Goal: Navigation & Orientation: Find specific page/section

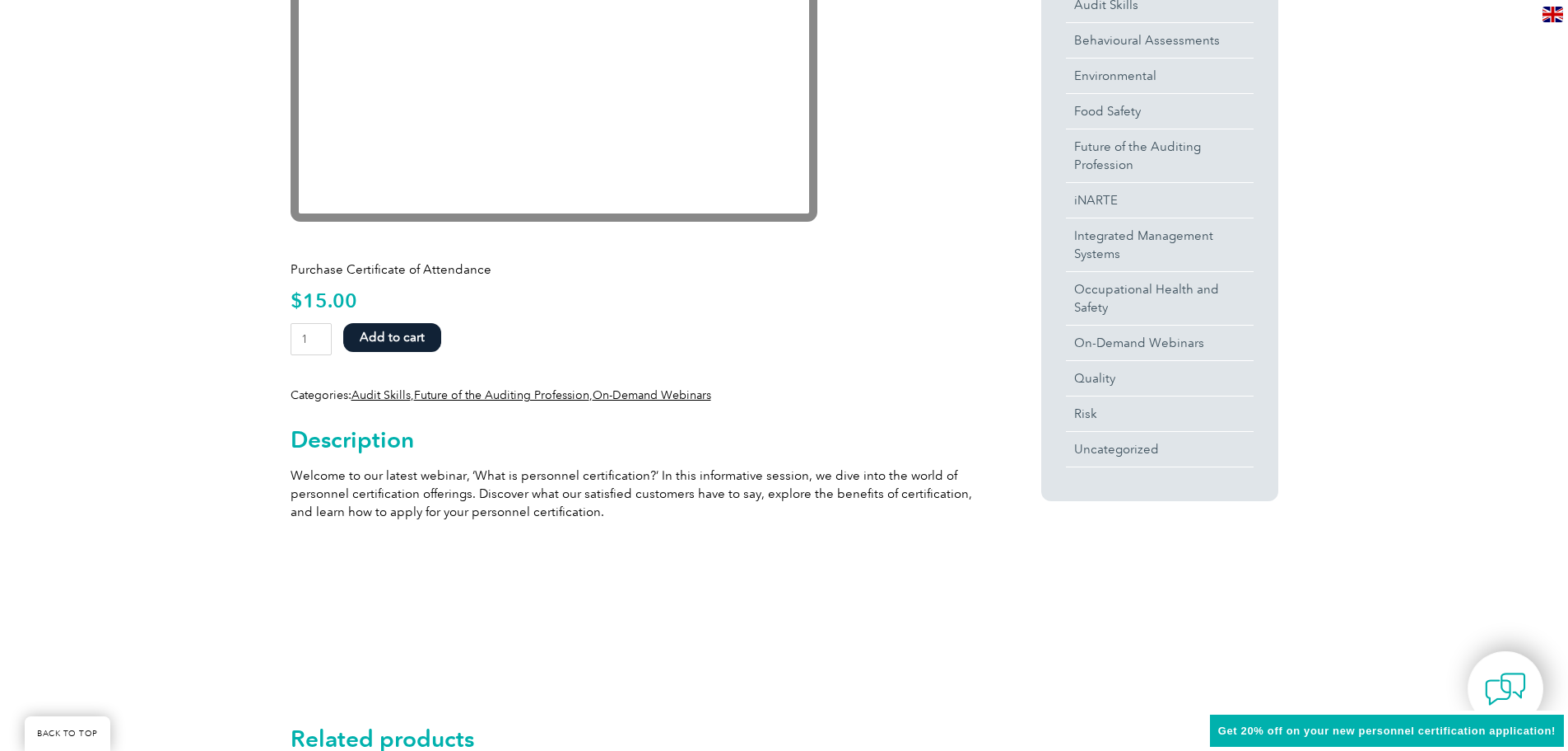
scroll to position [330, 0]
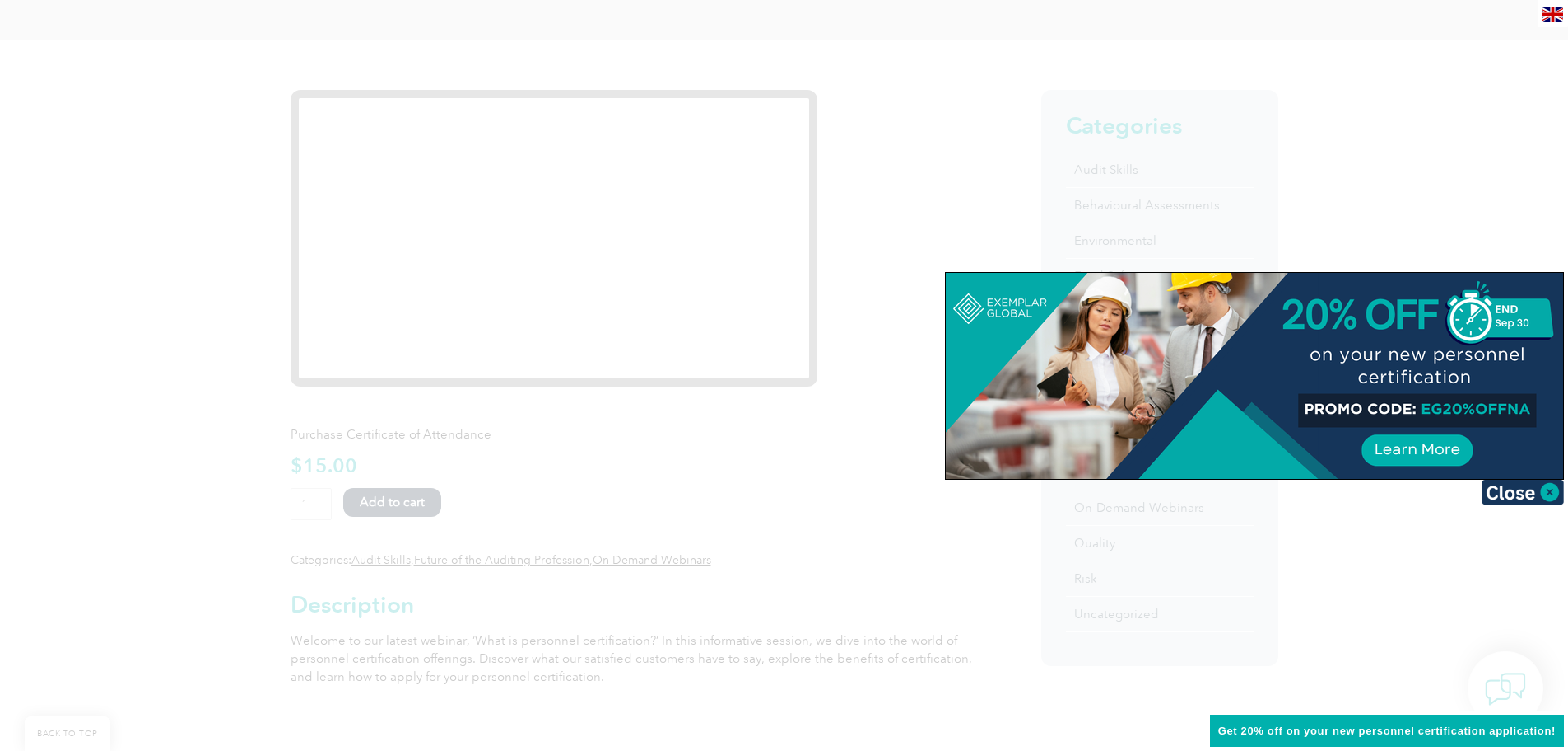
click at [574, 142] on div at bounding box center [784, 375] width 1568 height 751
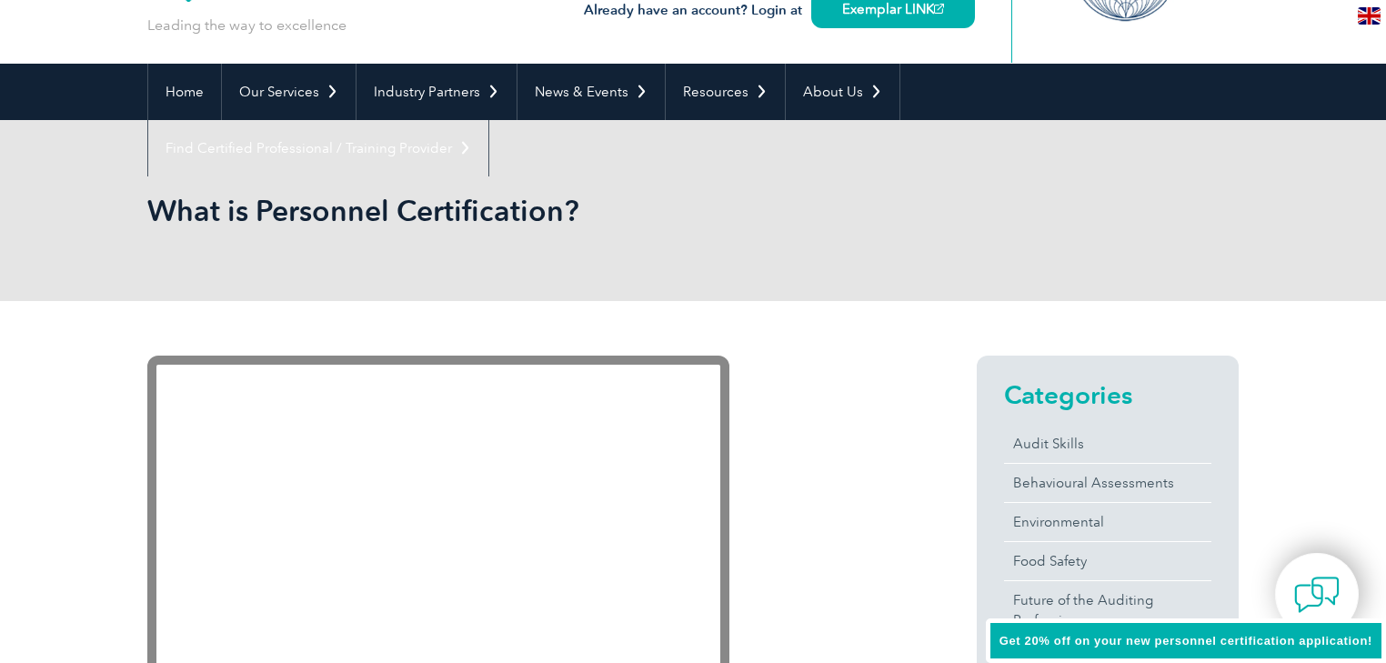
scroll to position [0, 0]
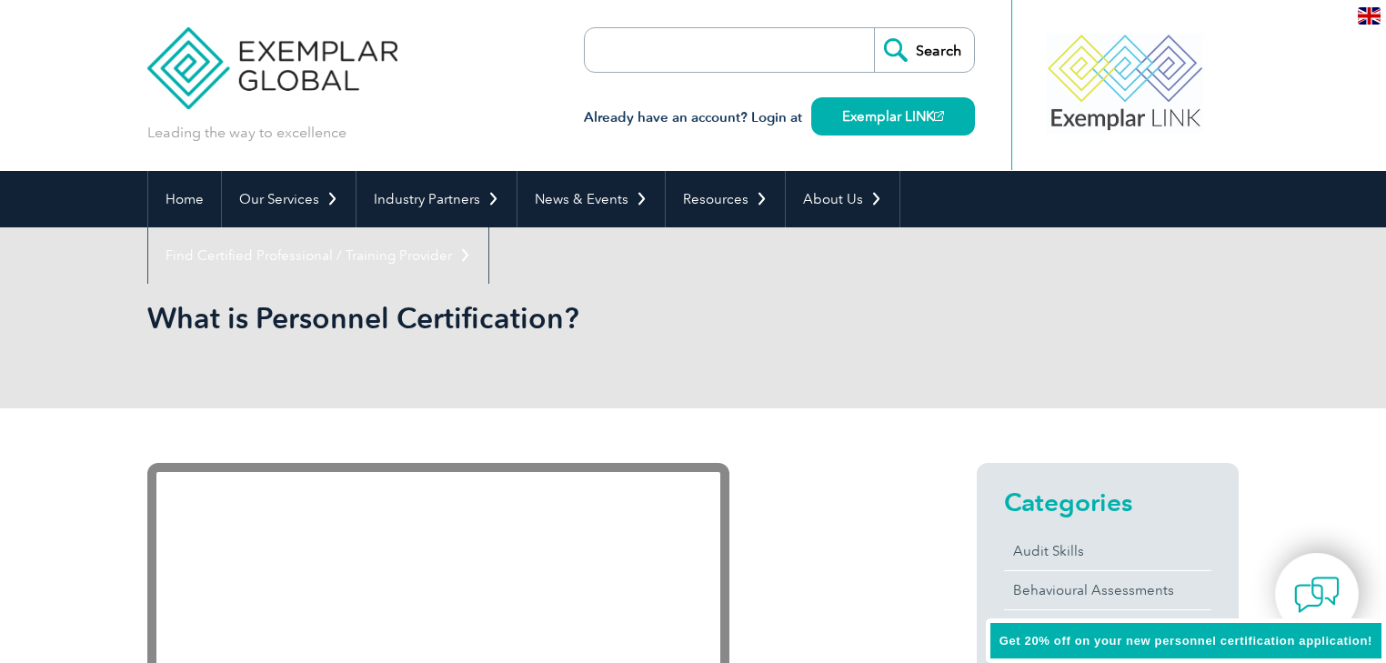
click at [1370, 10] on img at bounding box center [1369, 15] width 23 height 17
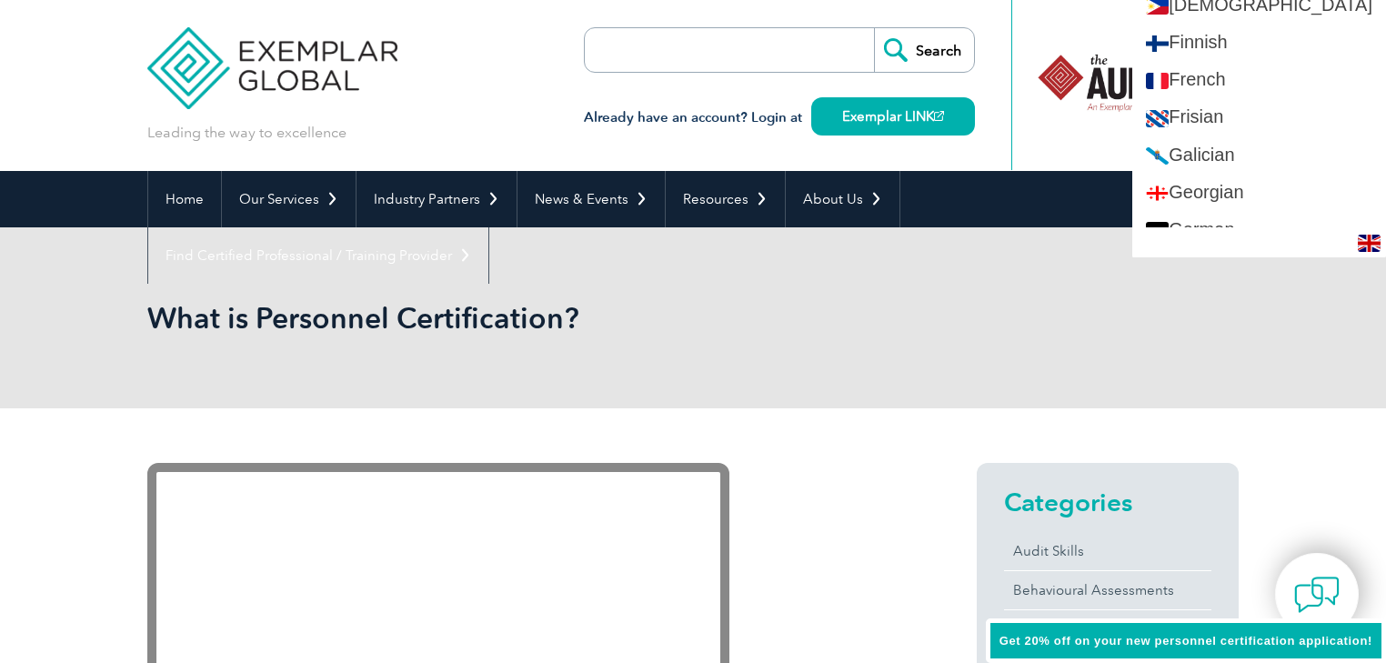
scroll to position [946, 0]
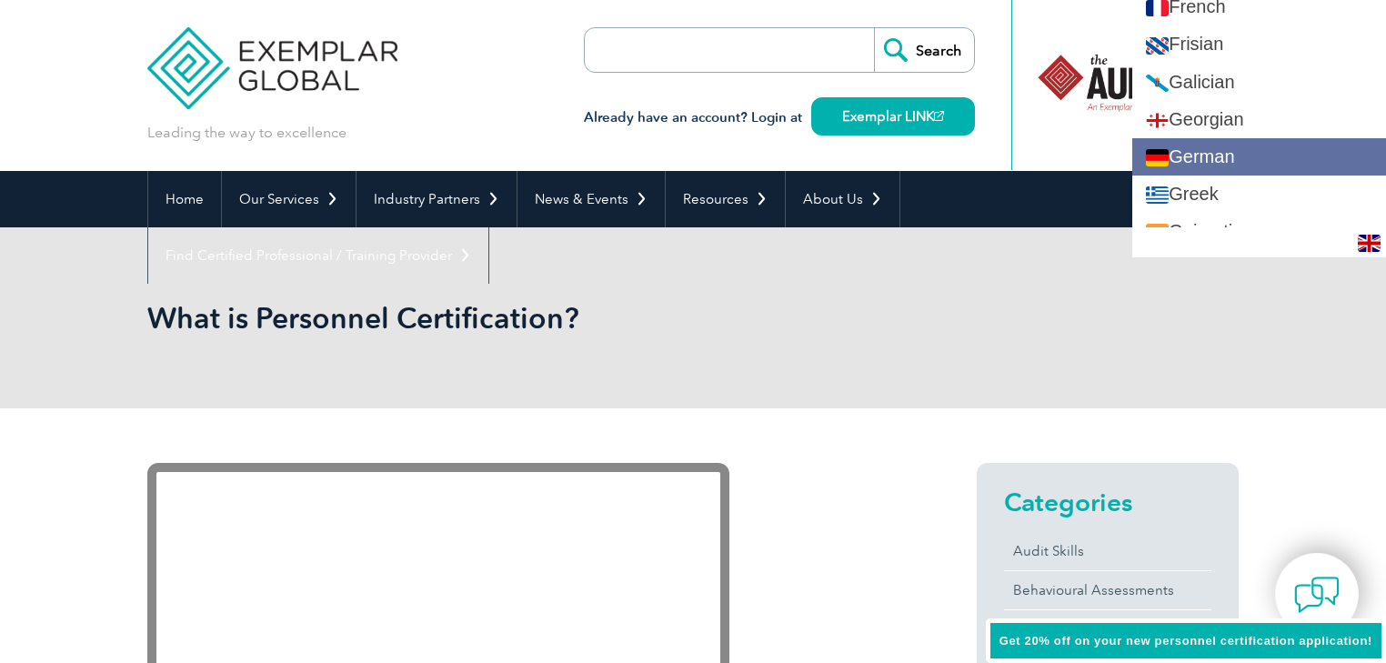
click at [1237, 153] on link "German" at bounding box center [1259, 156] width 254 height 37
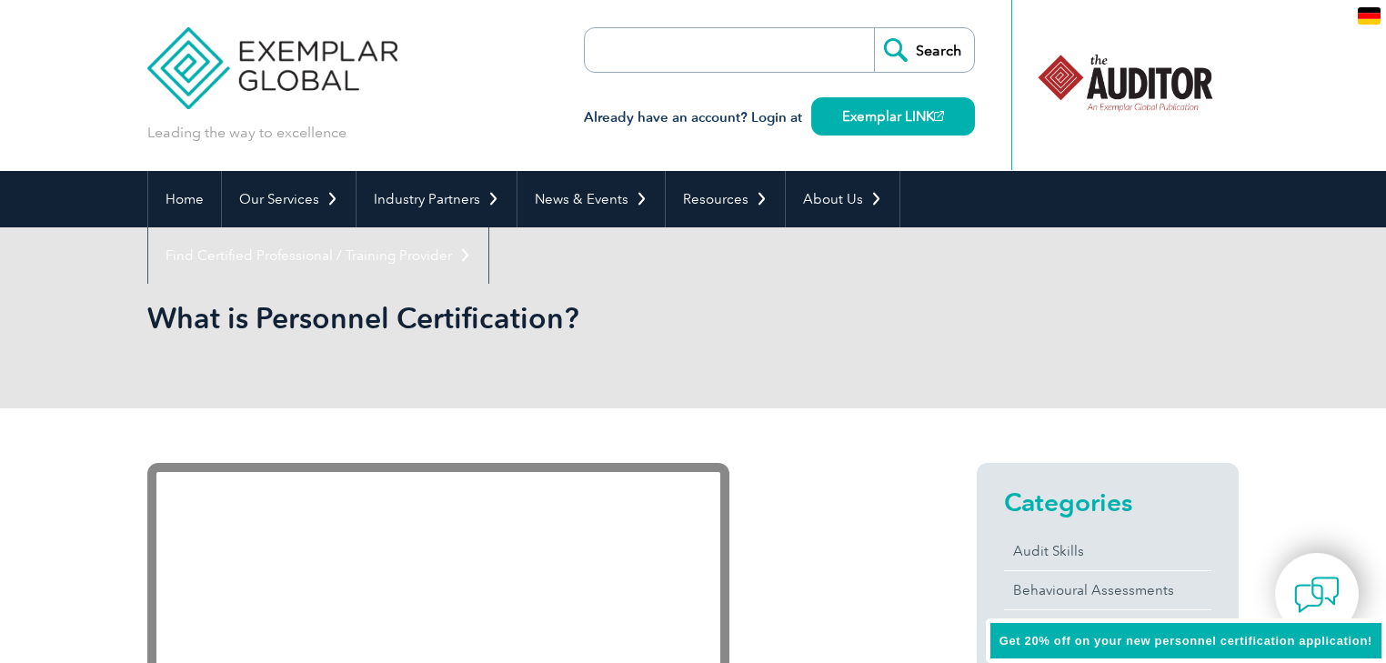
scroll to position [0, 0]
type input "Suchen"
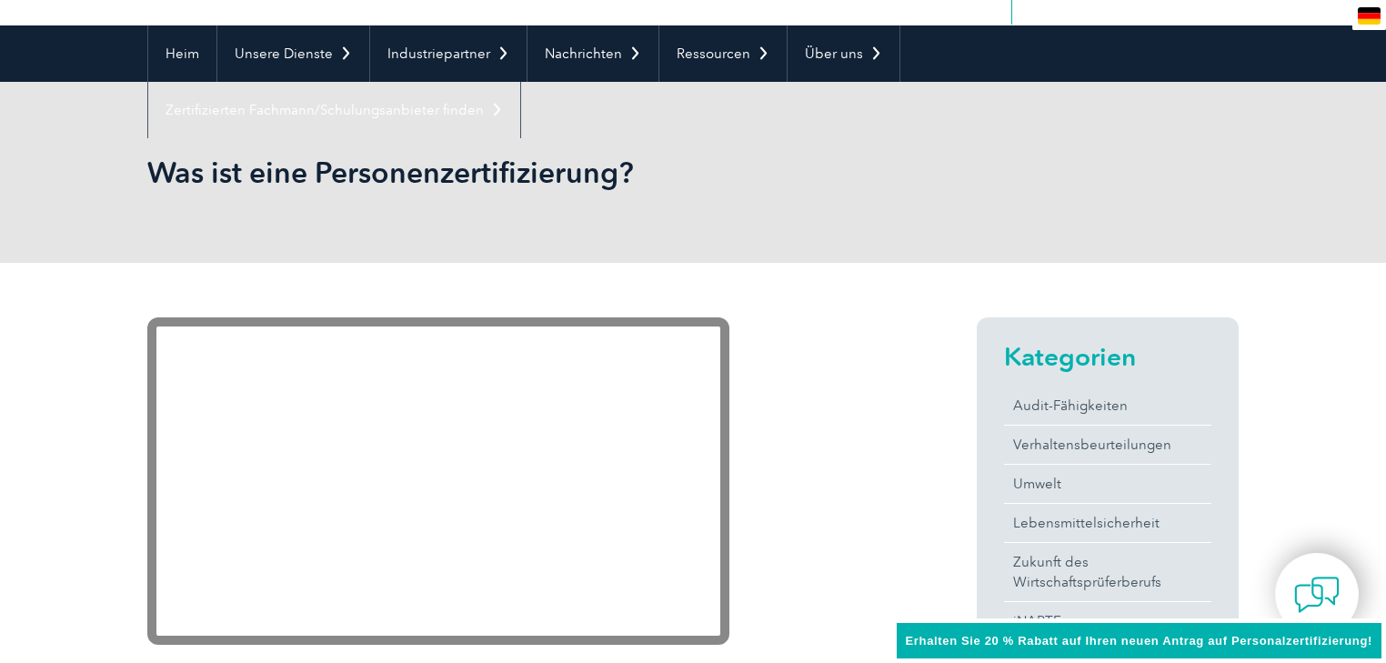
scroll to position [218, 0]
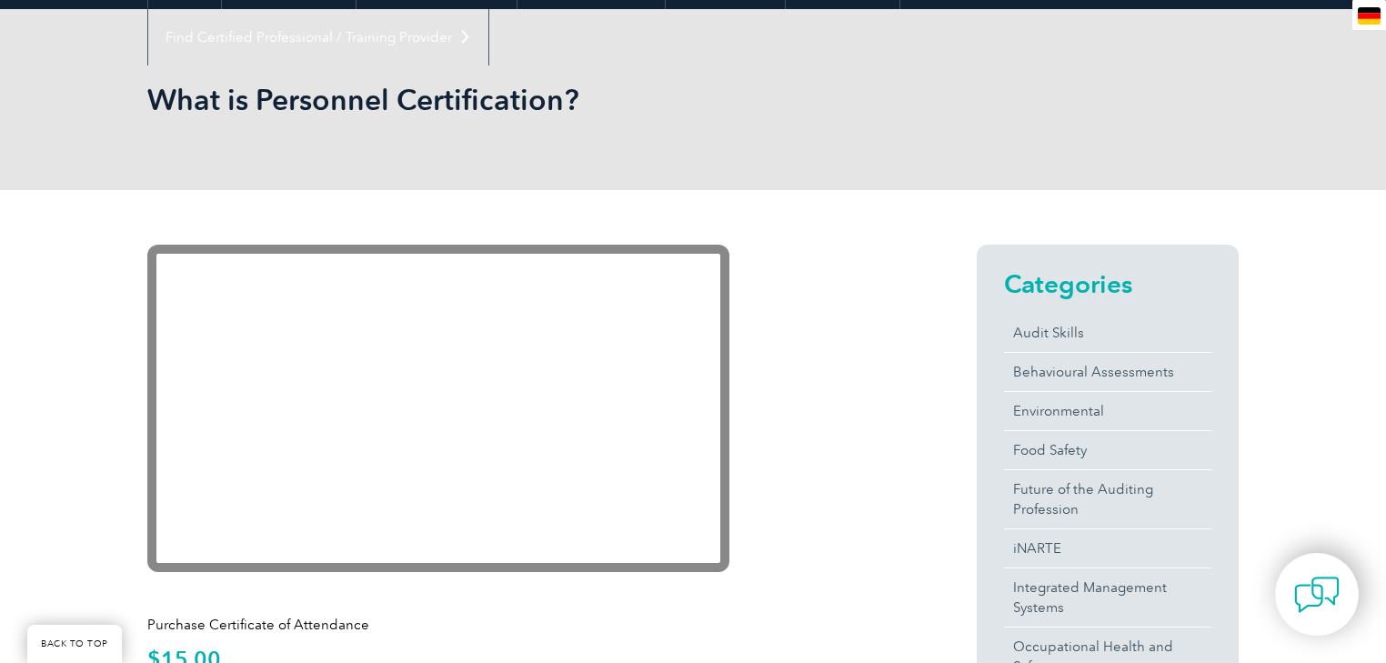
type input "Suchen"
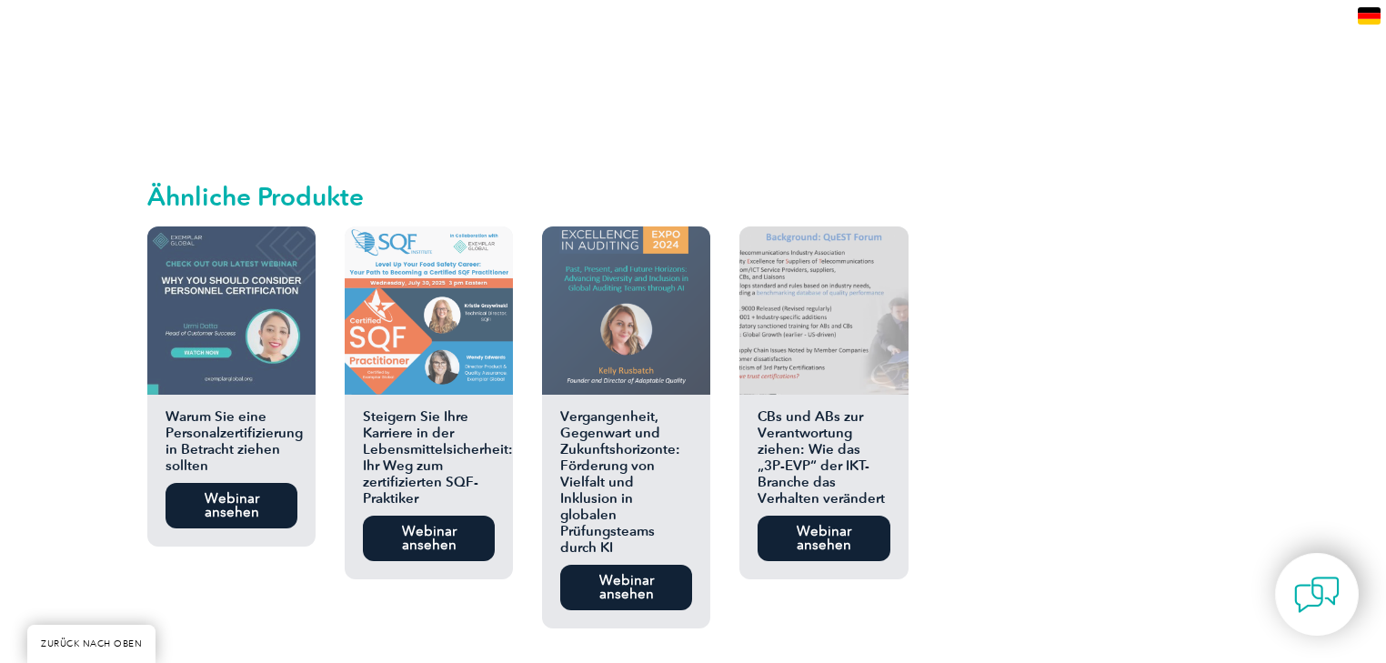
scroll to position [1237, 0]
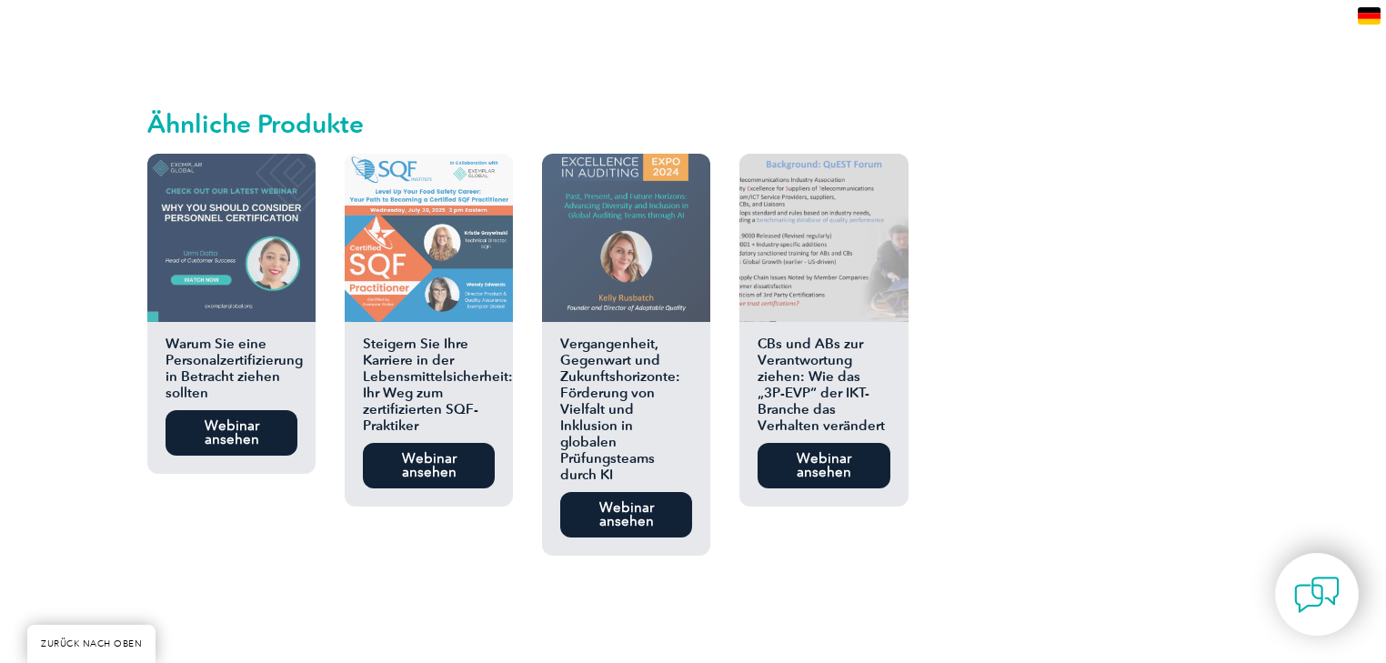
click at [226, 417] on font "Webinar ansehen" at bounding box center [232, 432] width 55 height 30
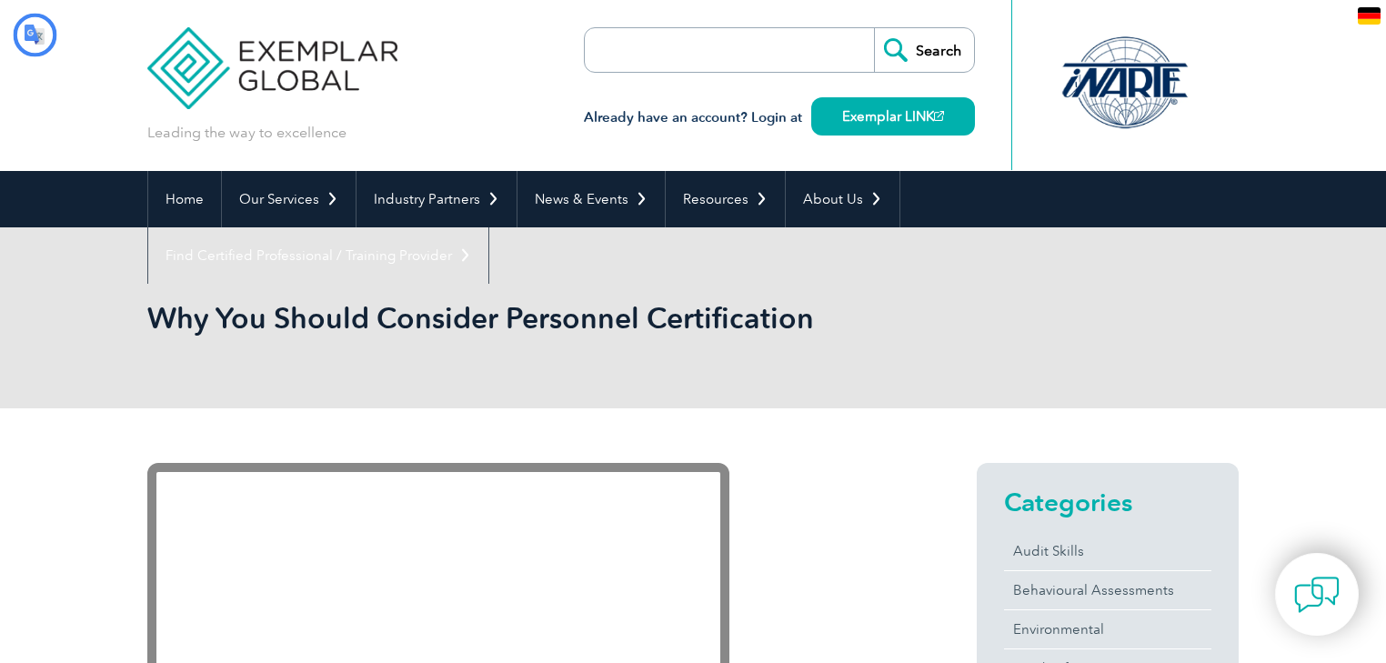
scroll to position [73, 0]
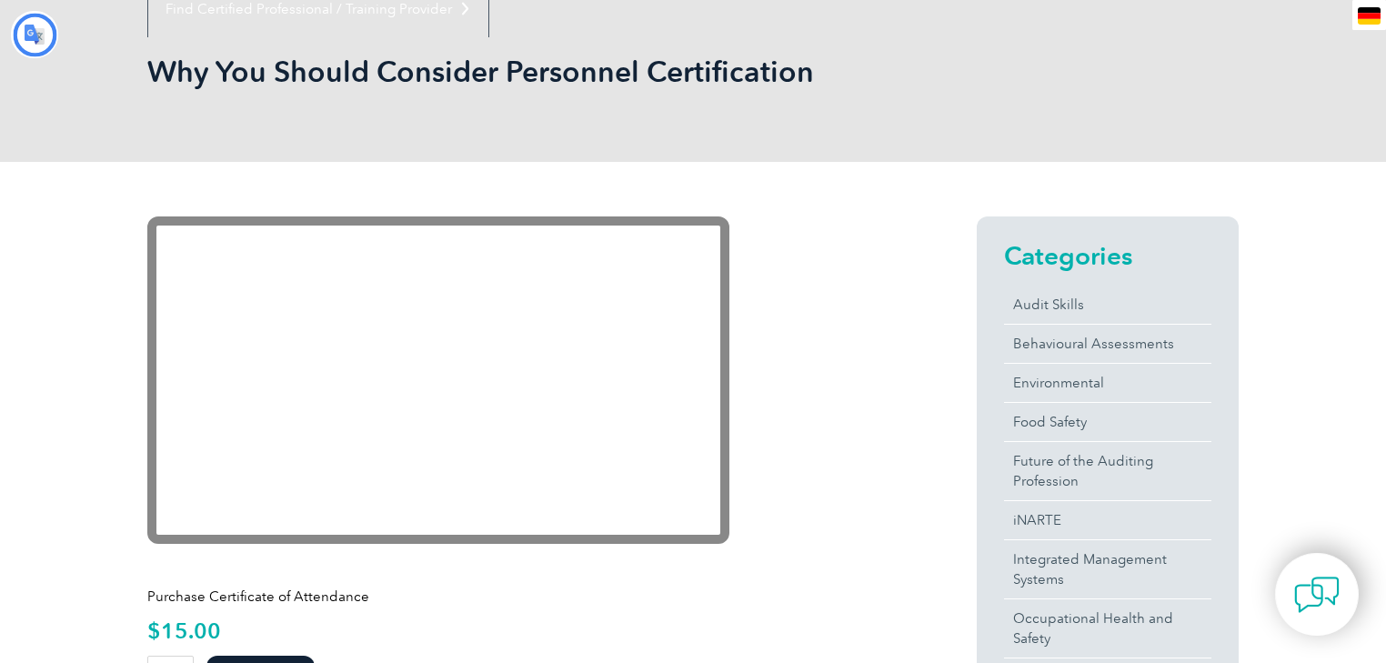
type input "Suchen"
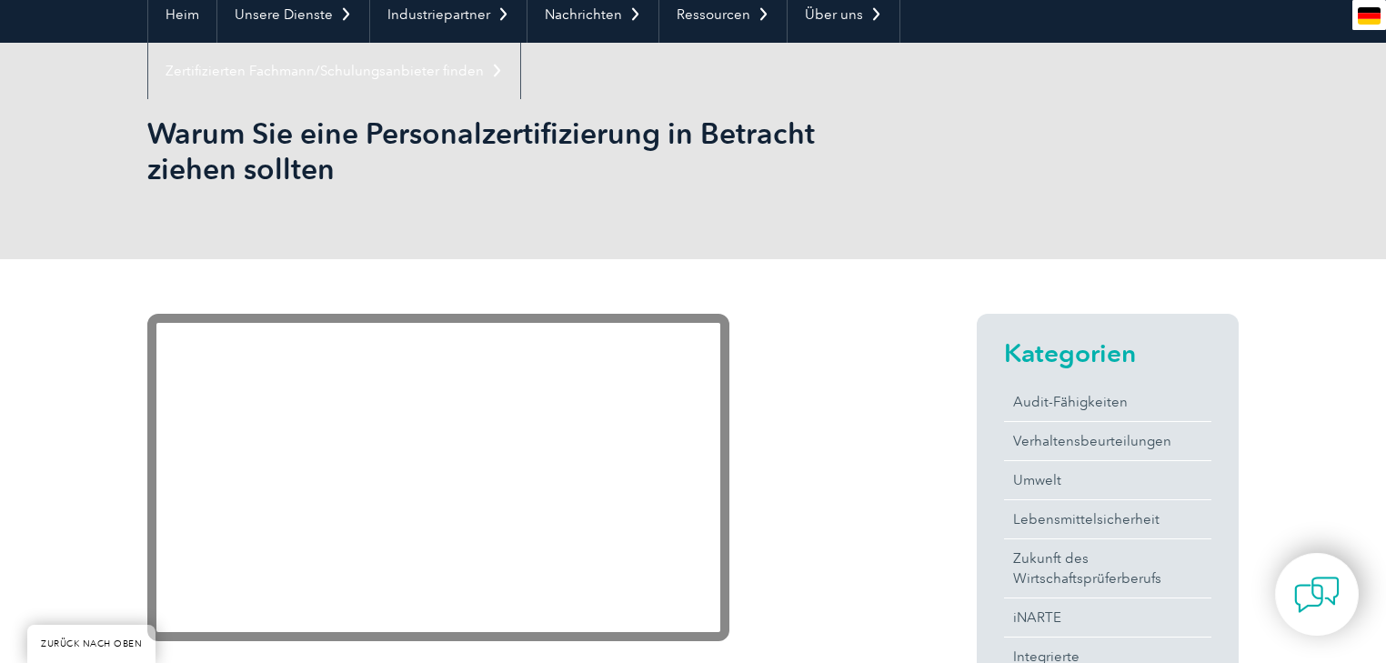
scroll to position [0, 0]
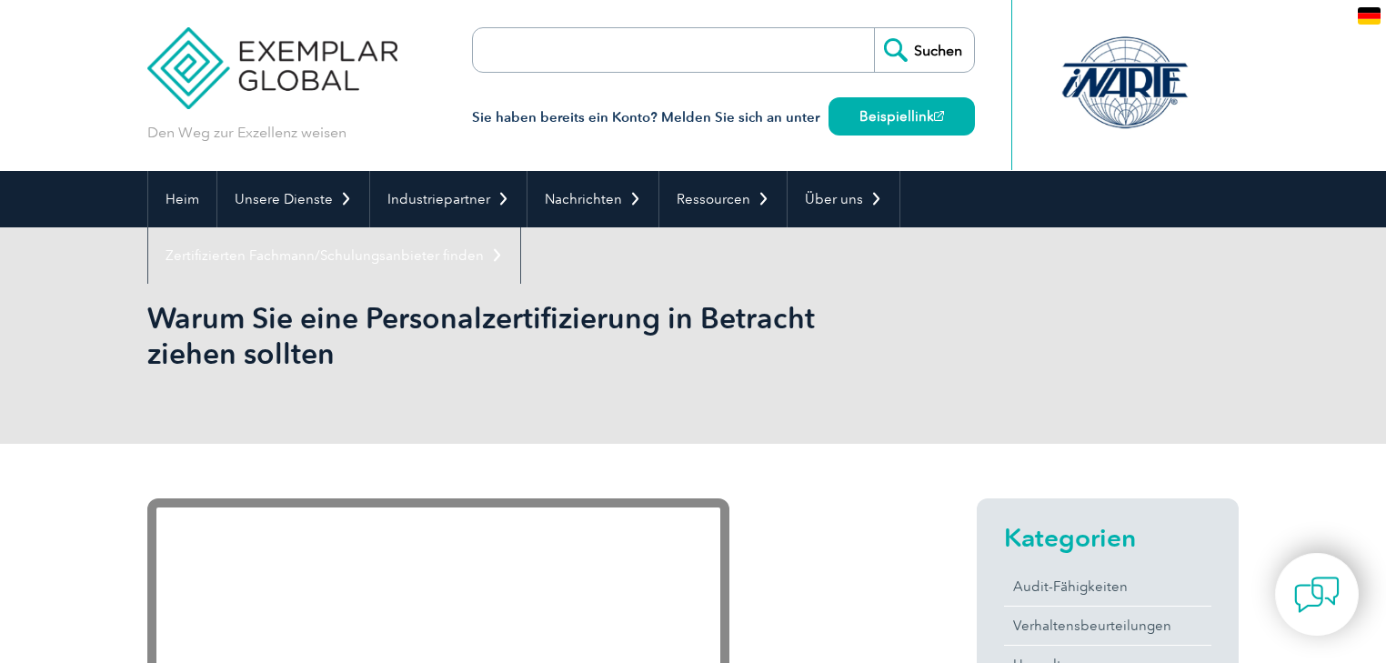
click at [1368, 15] on img at bounding box center [1369, 15] width 23 height 17
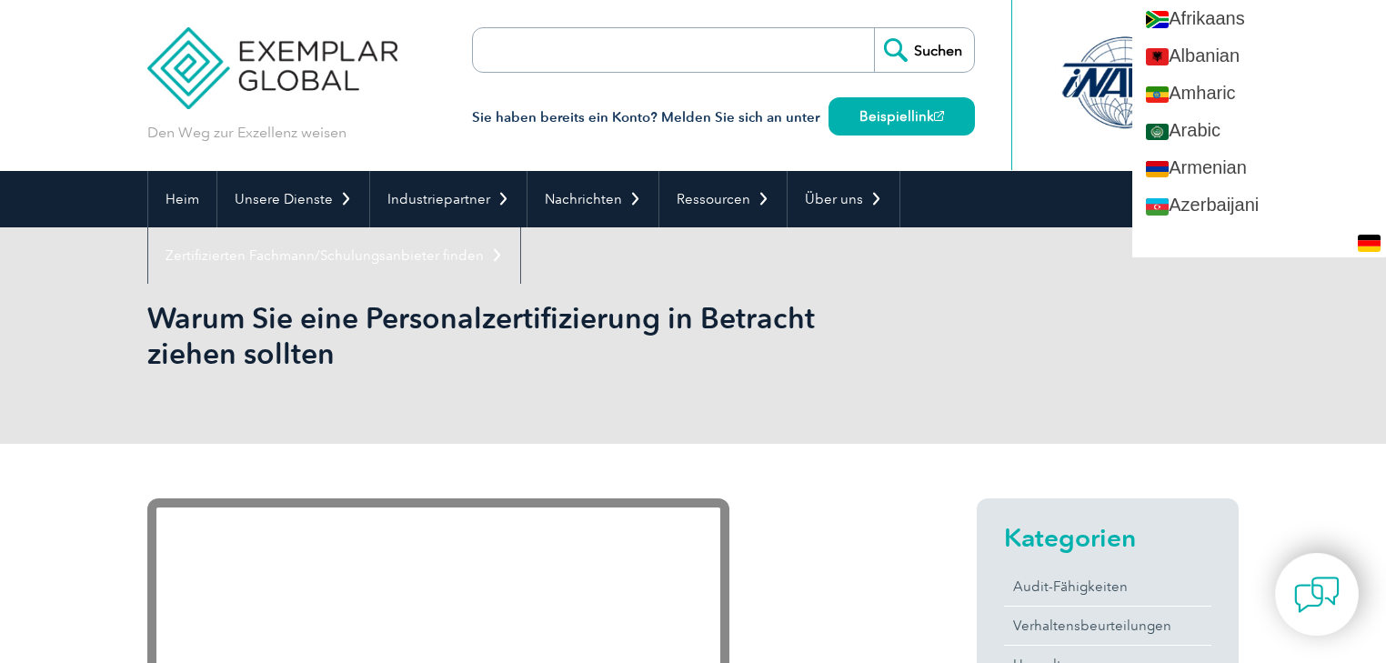
click at [979, 327] on div "Warum Sie eine Personalzertifizierung in Betracht ziehen sollten" at bounding box center [692, 335] width 1091 height 216
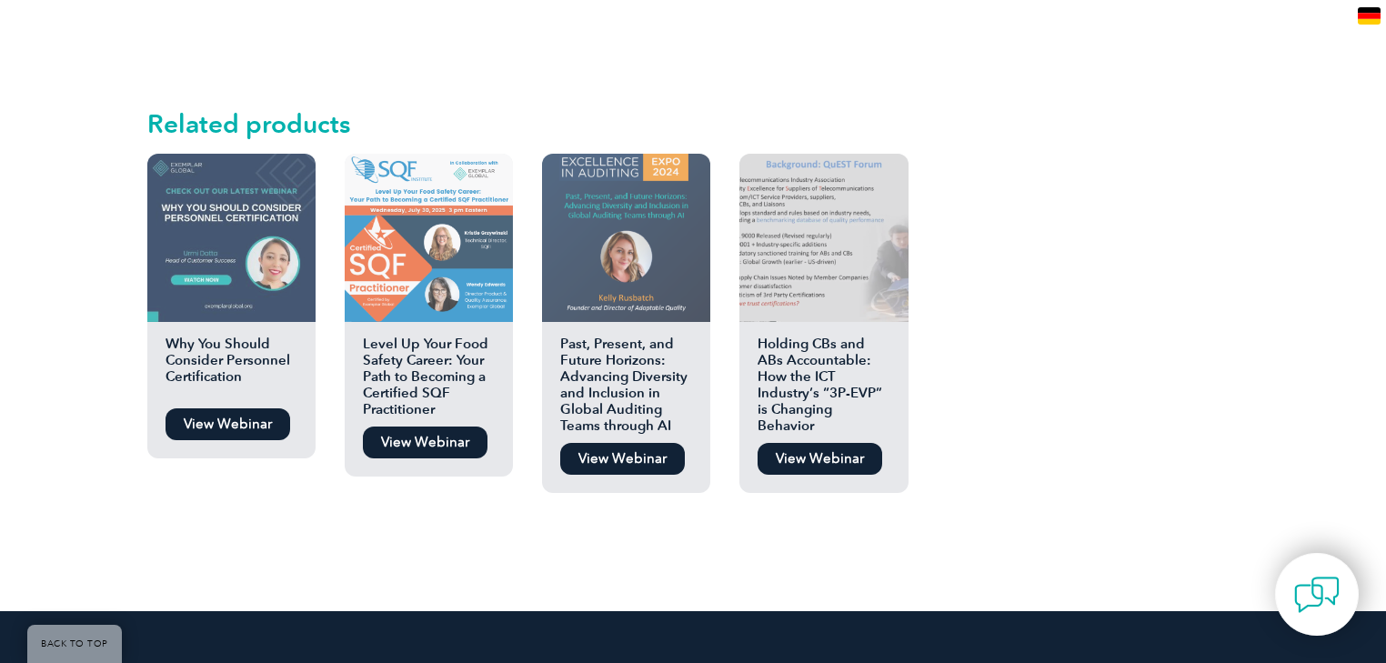
type input "Suchen"
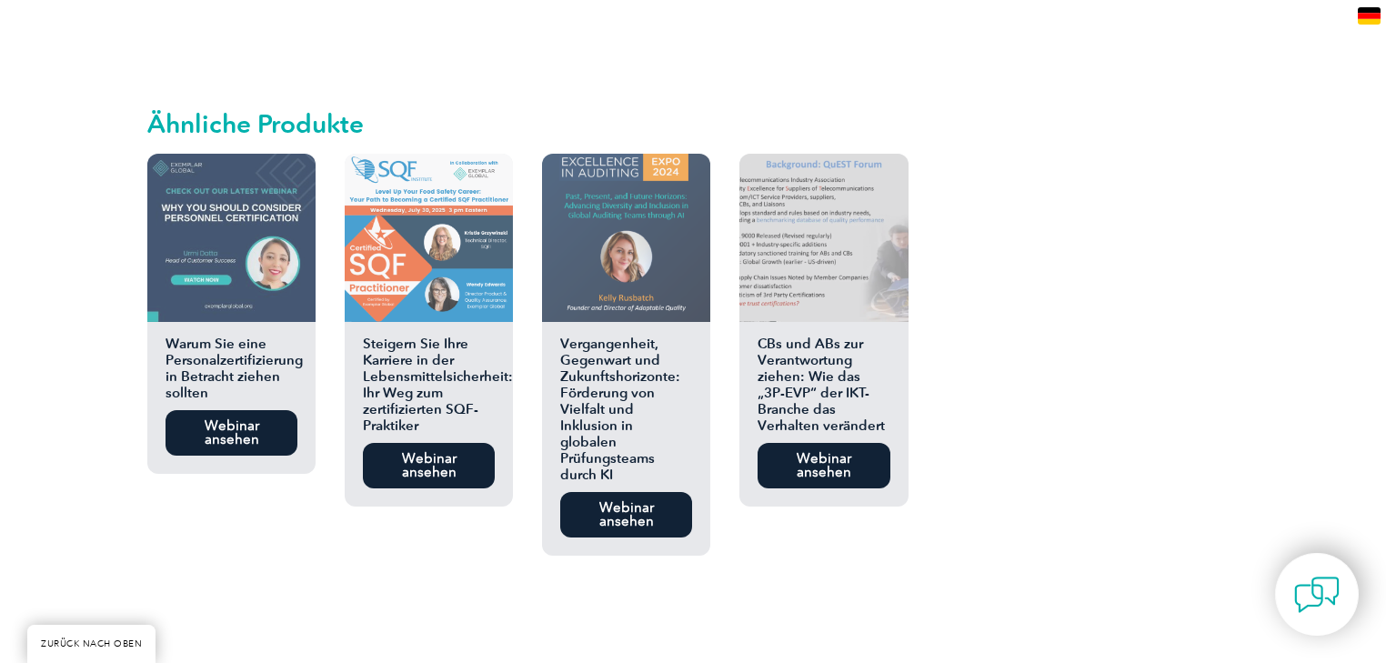
click at [1368, 20] on img at bounding box center [1369, 15] width 23 height 17
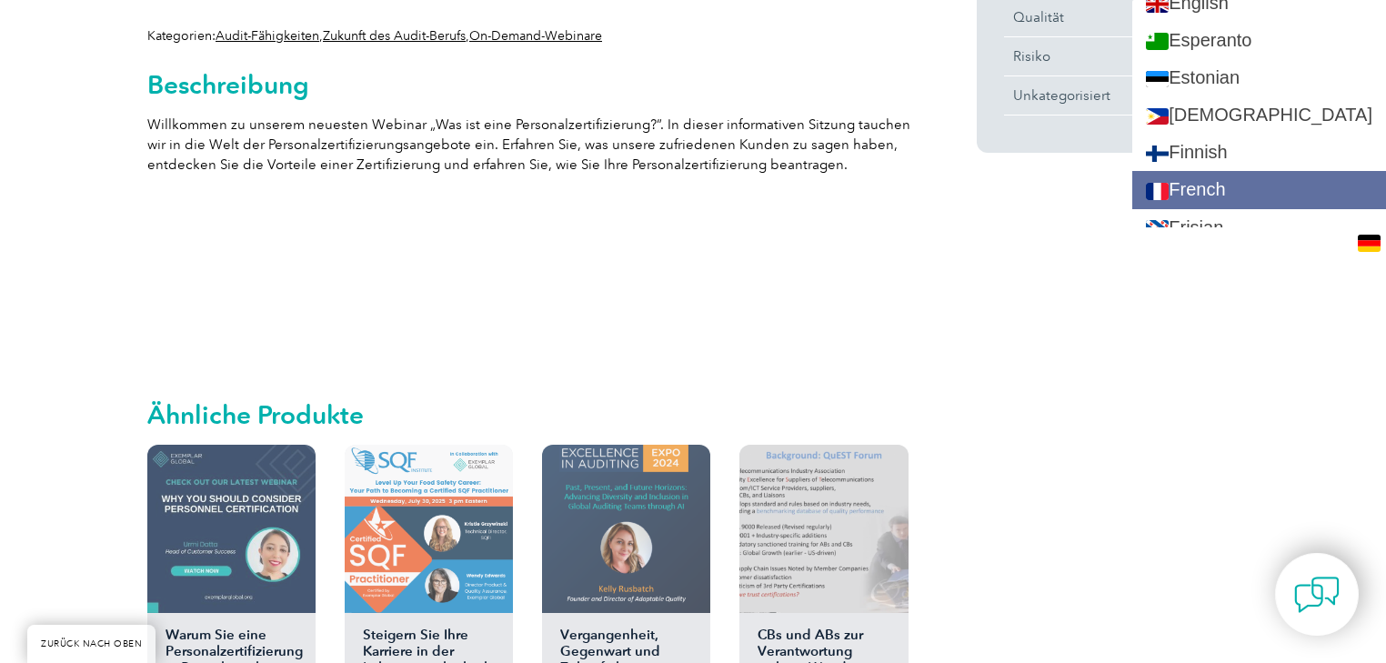
scroll to position [728, 0]
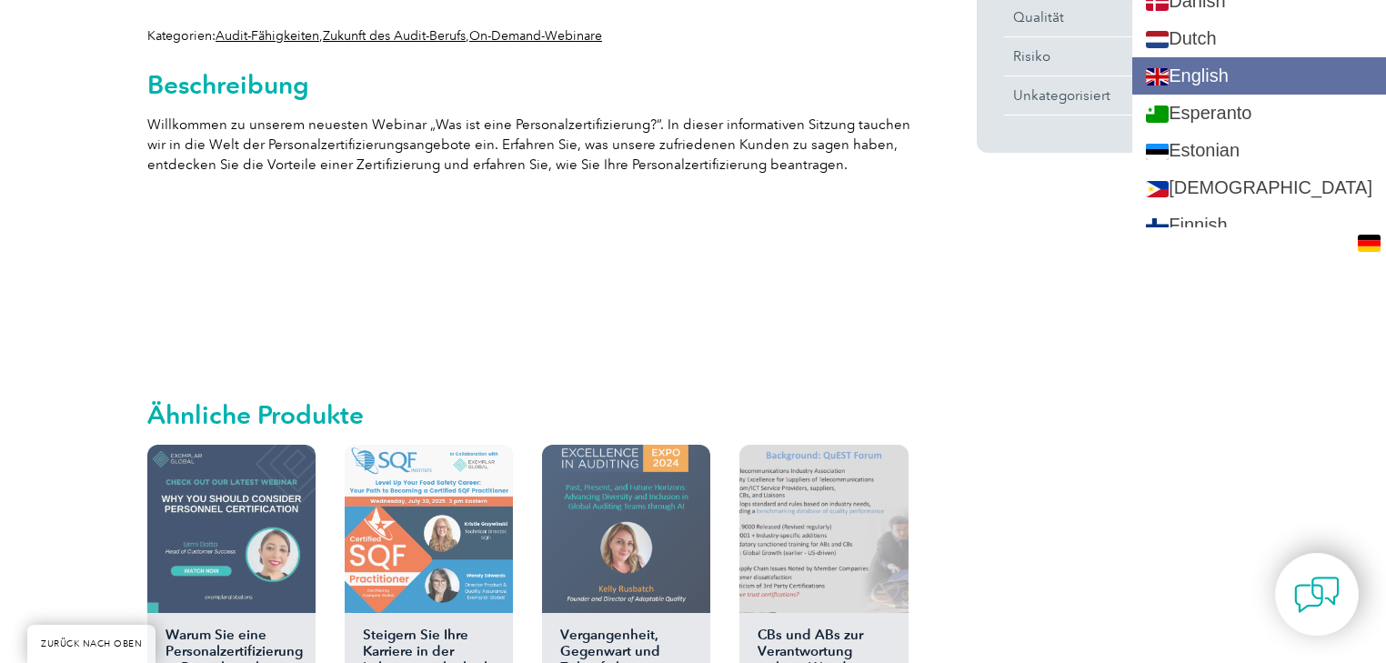
click at [1229, 75] on link "English" at bounding box center [1259, 75] width 254 height 37
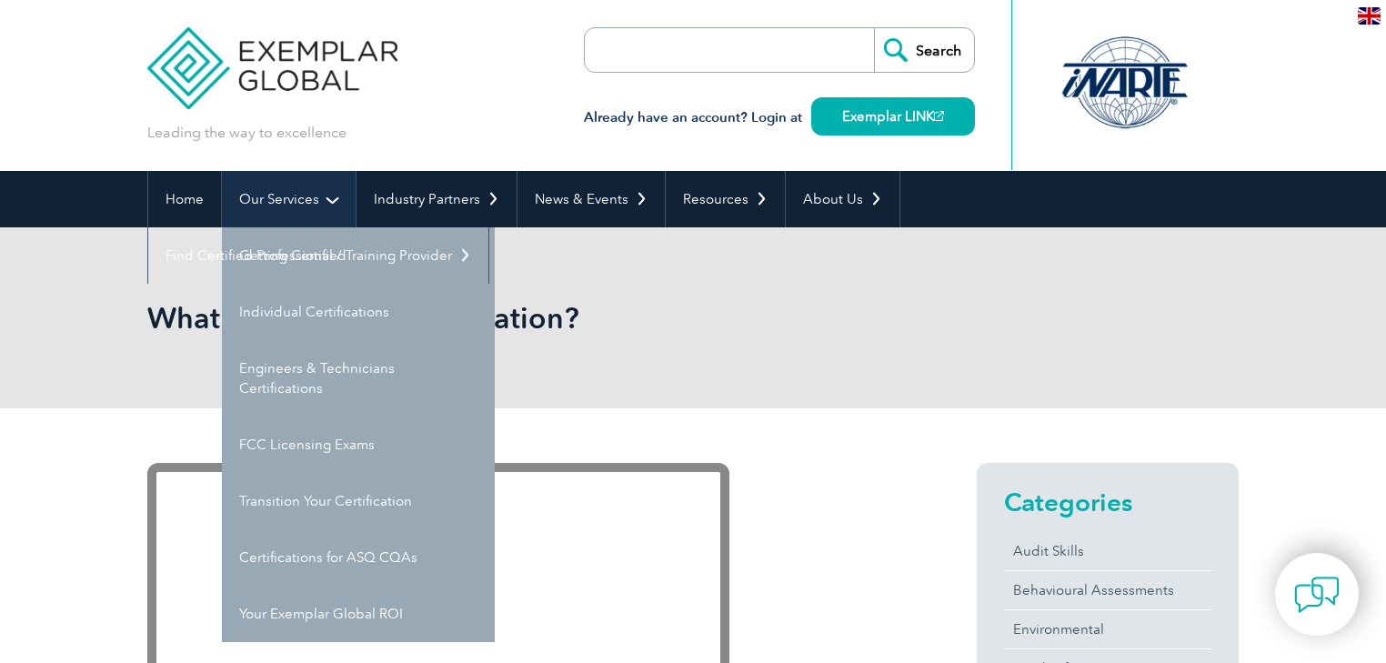
click at [306, 201] on link "Our Services" at bounding box center [289, 199] width 134 height 56
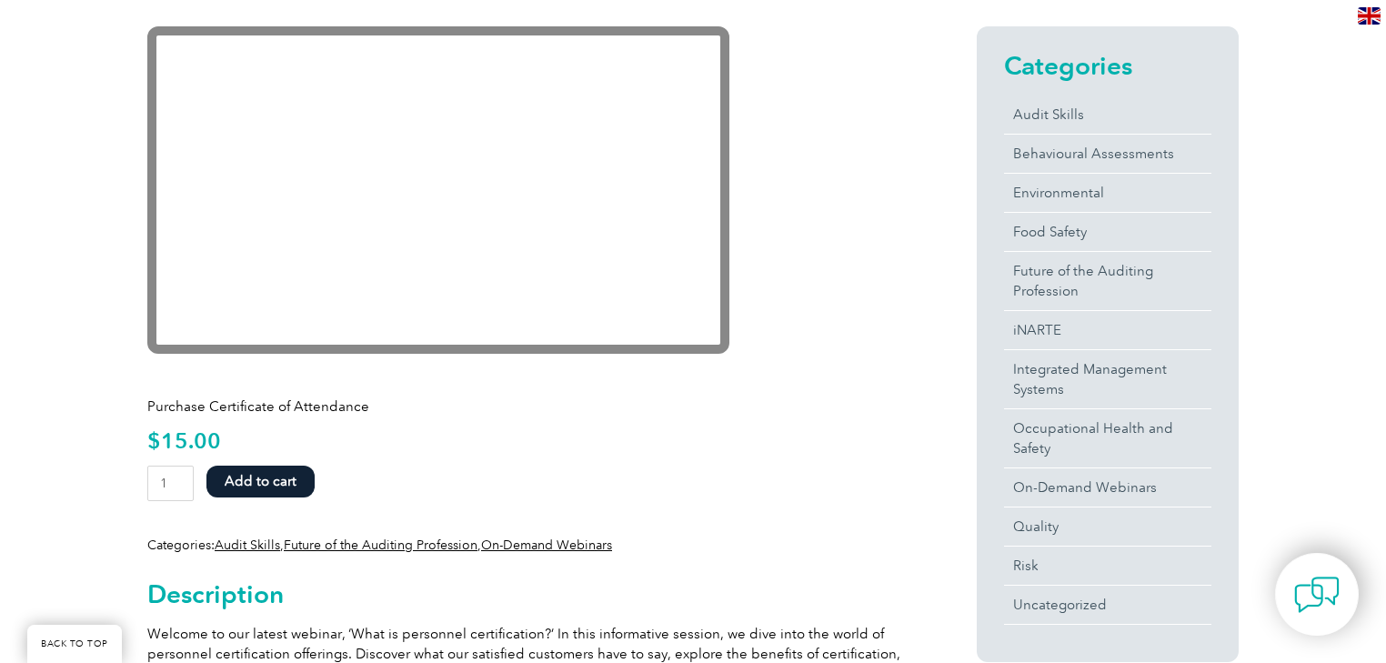
scroll to position [73, 0]
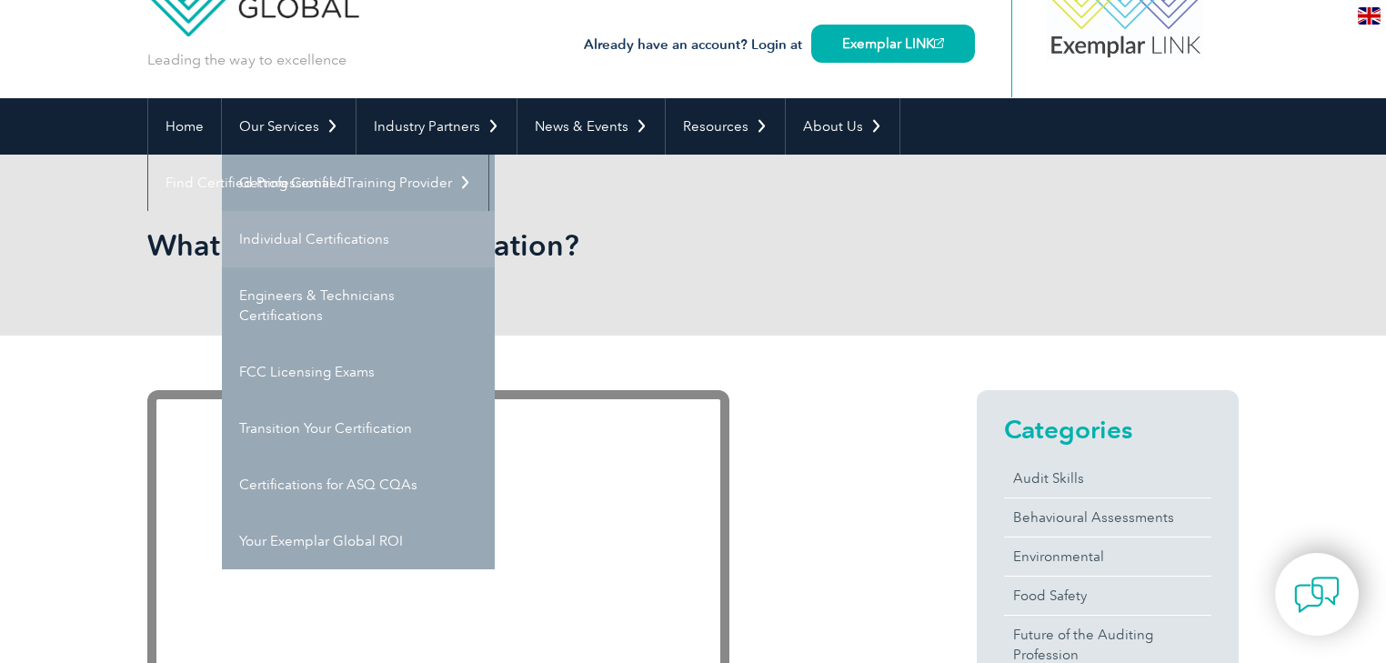
click at [299, 233] on link "Individual Certifications" at bounding box center [358, 239] width 273 height 56
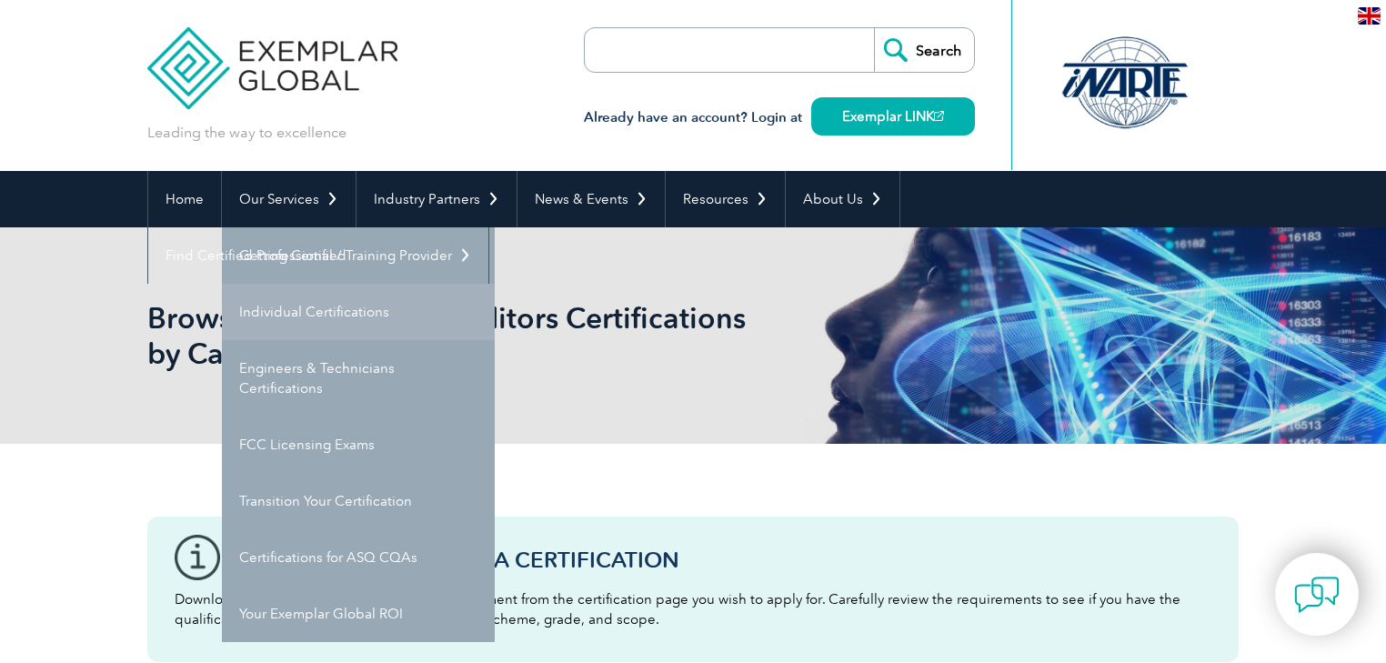
click at [294, 311] on link "Individual Certifications" at bounding box center [358, 312] width 273 height 56
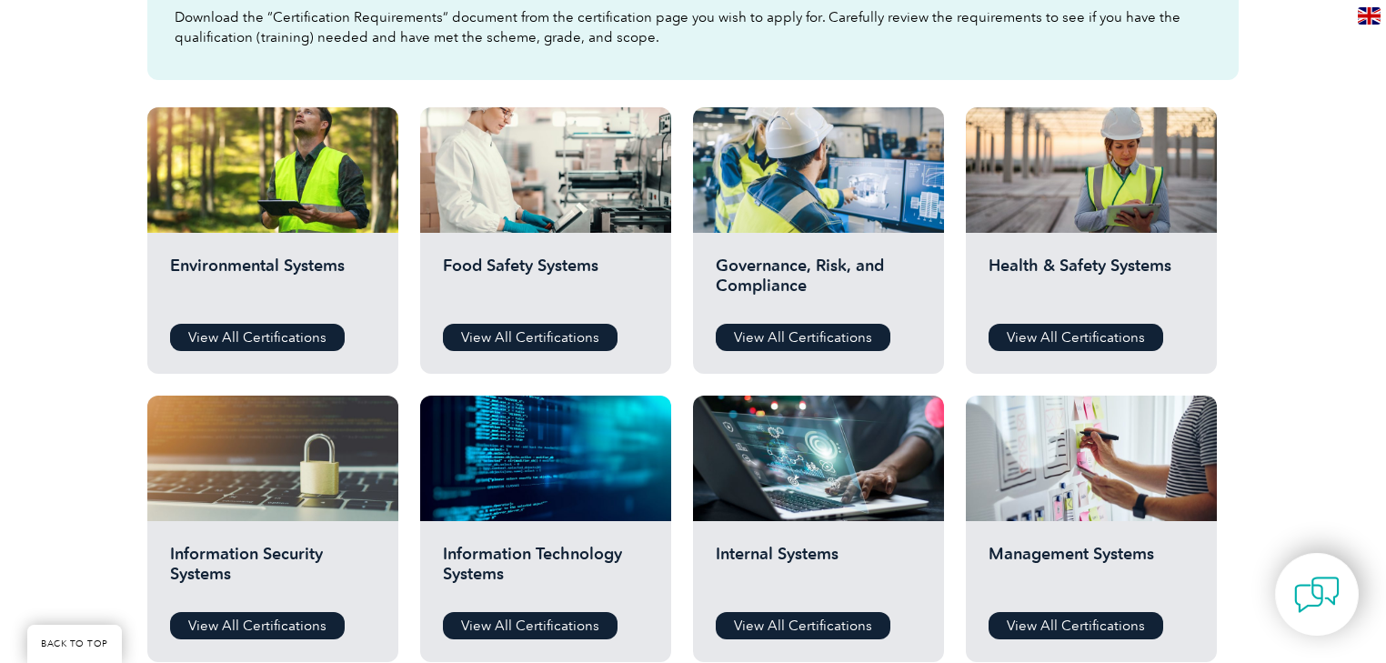
scroll to position [1091, 0]
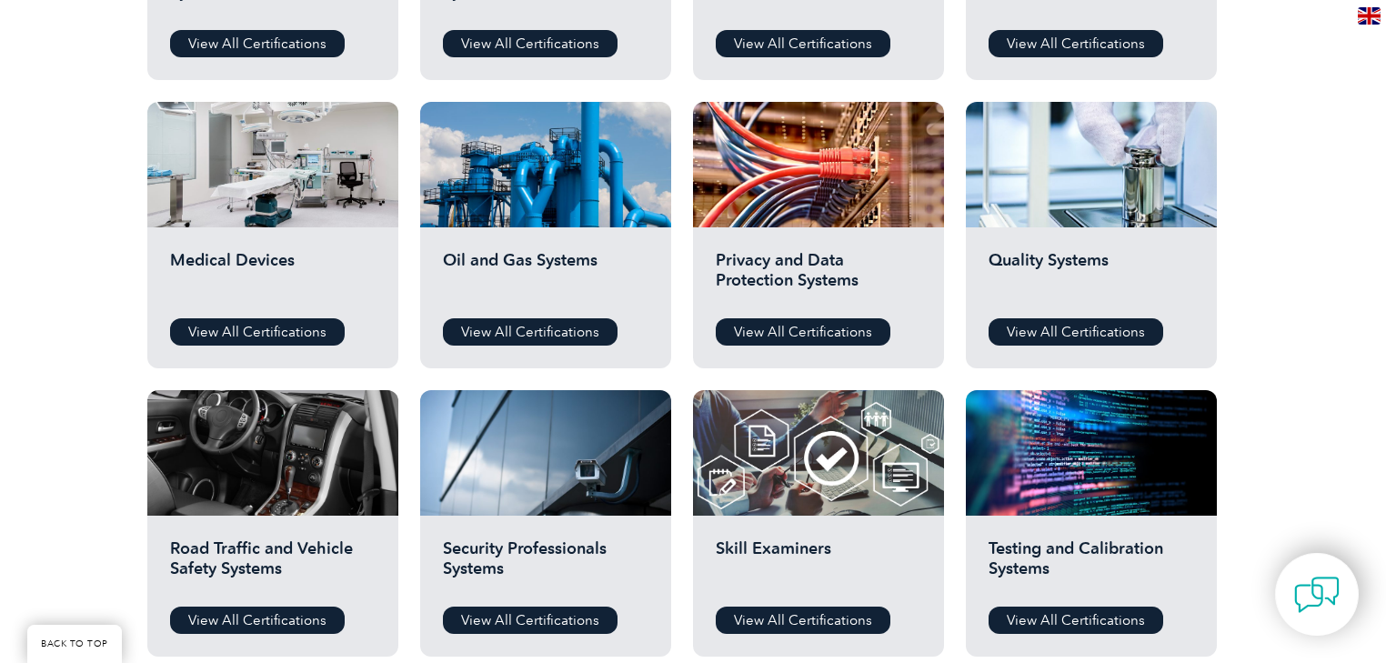
scroll to position [1310, 0]
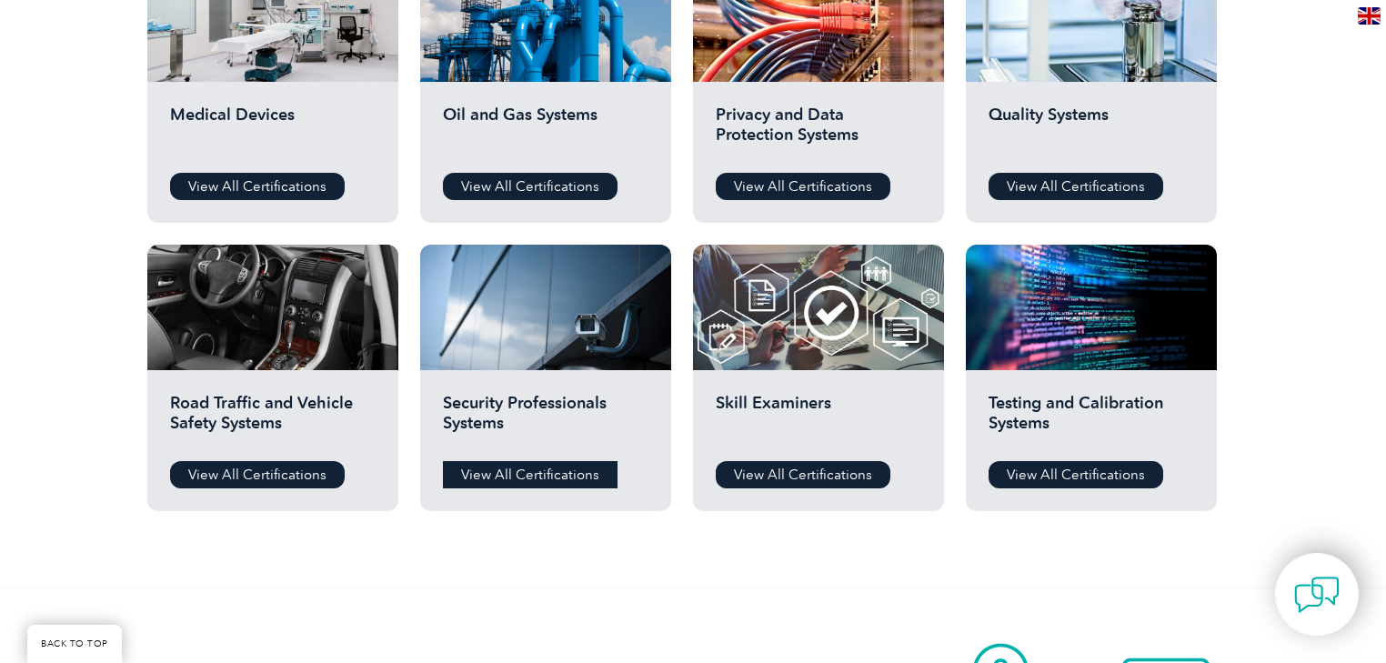
click at [507, 474] on link "View All Certifications" at bounding box center [530, 474] width 175 height 27
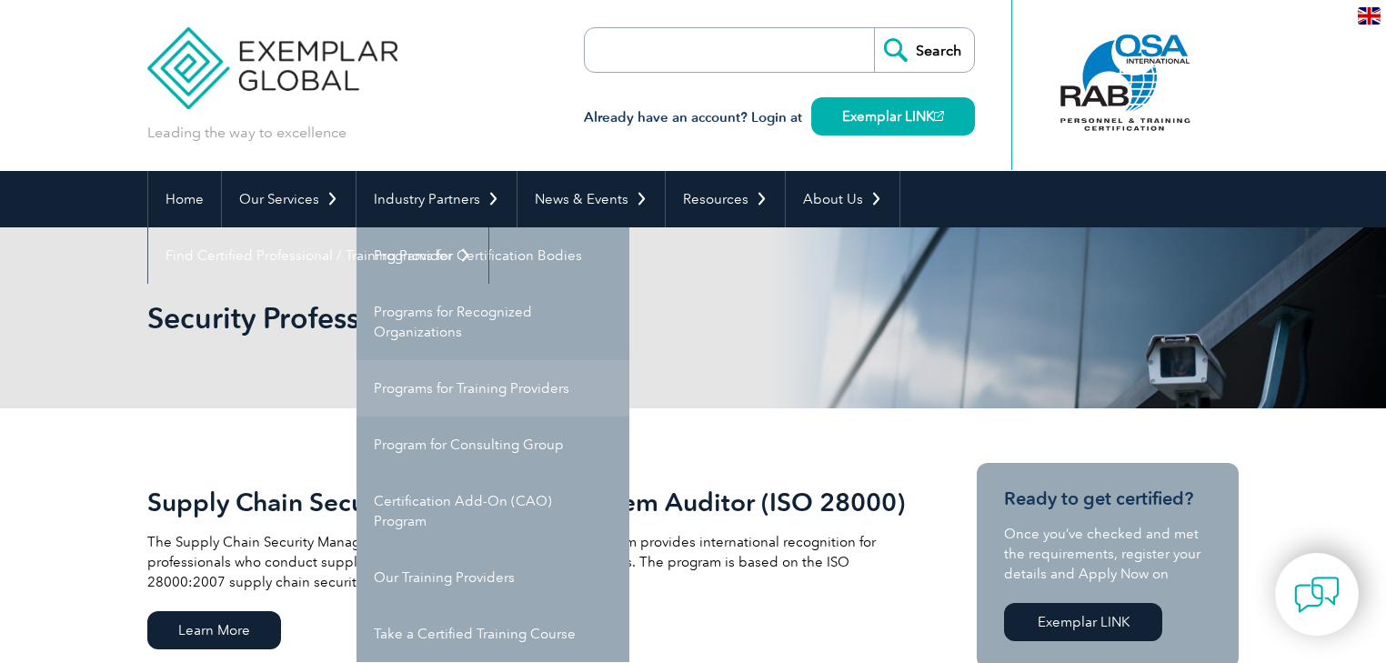
click at [451, 391] on link "Programs for Training Providers" at bounding box center [493, 388] width 273 height 56
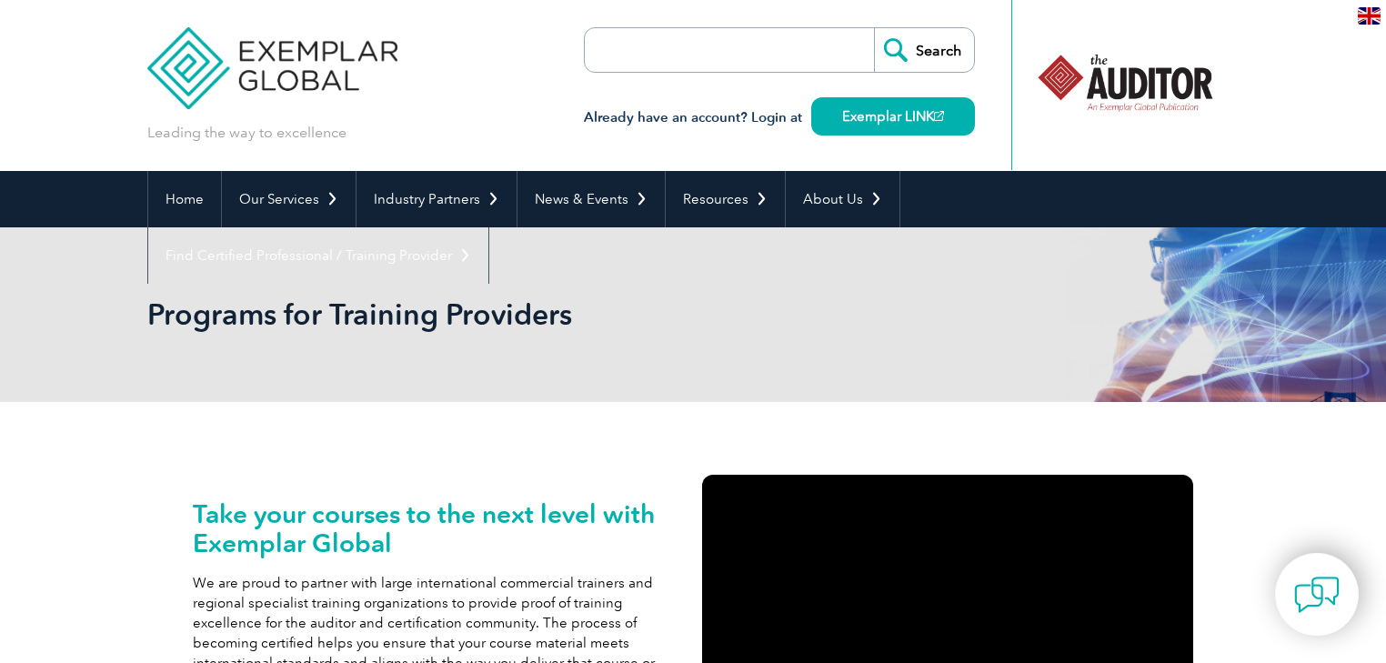
click at [253, 62] on img at bounding box center [272, 54] width 250 height 109
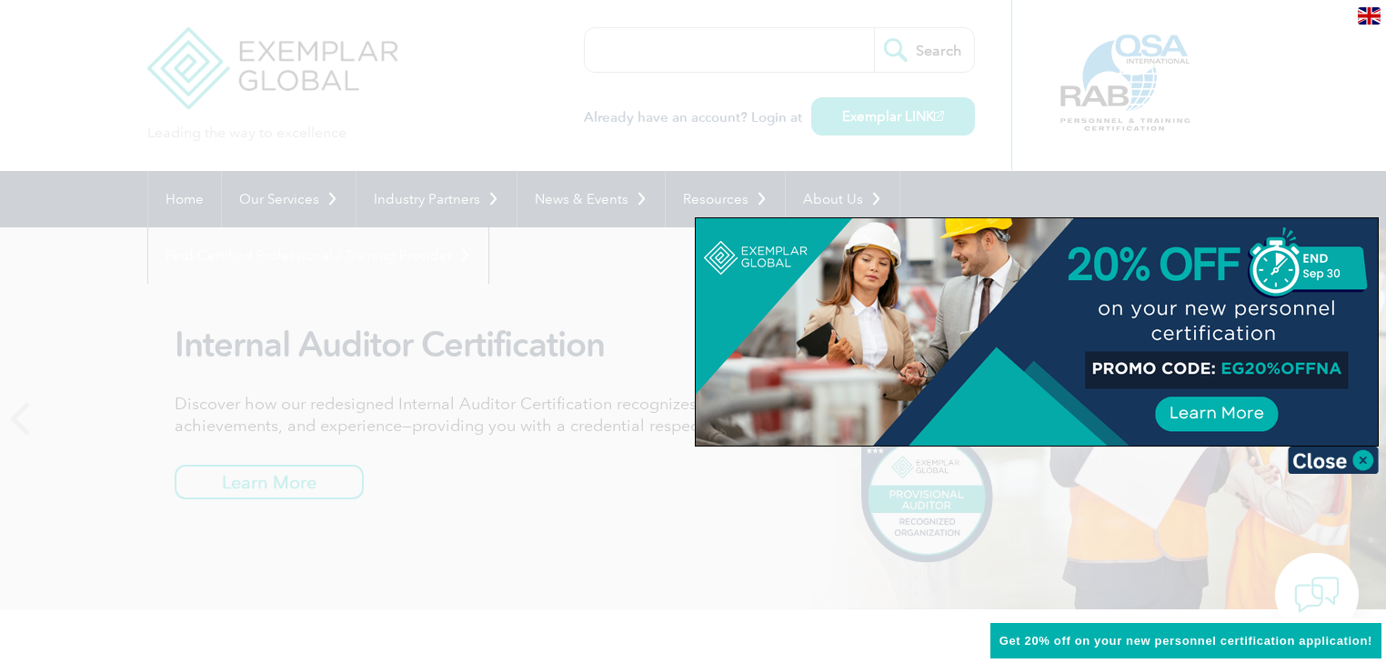
click at [236, 103] on div at bounding box center [693, 331] width 1386 height 663
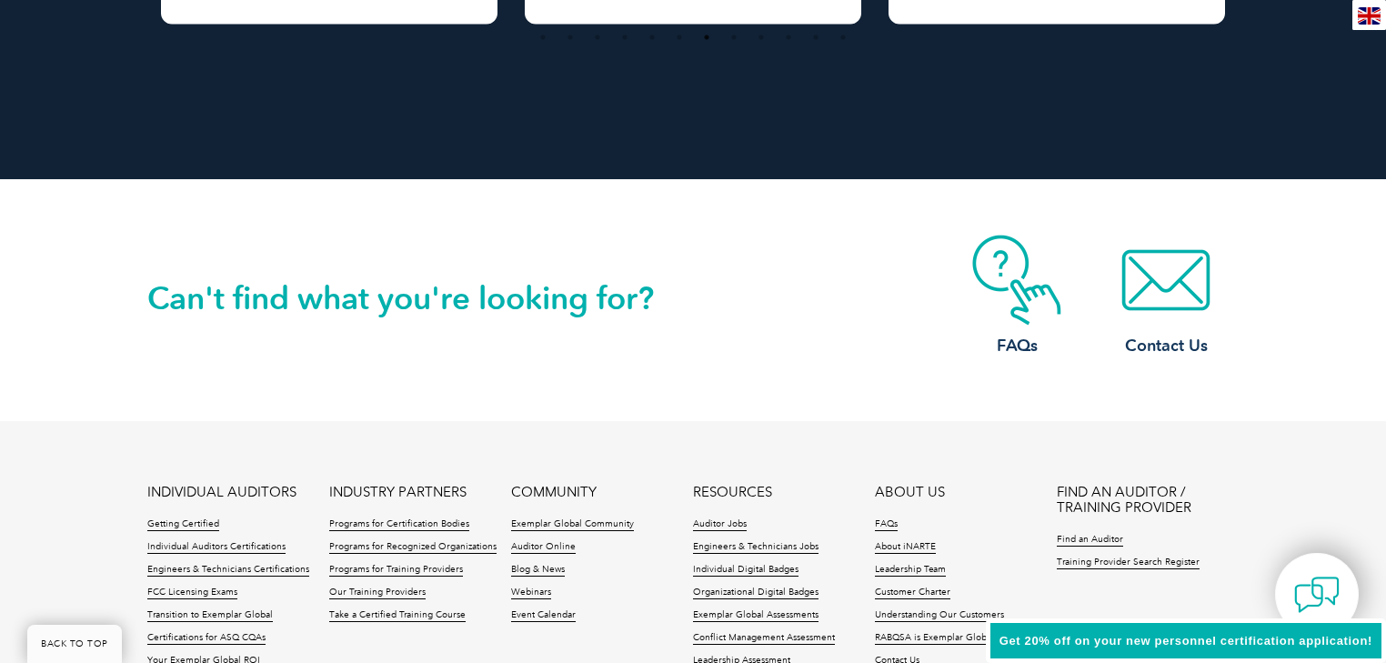
scroll to position [4327, 0]
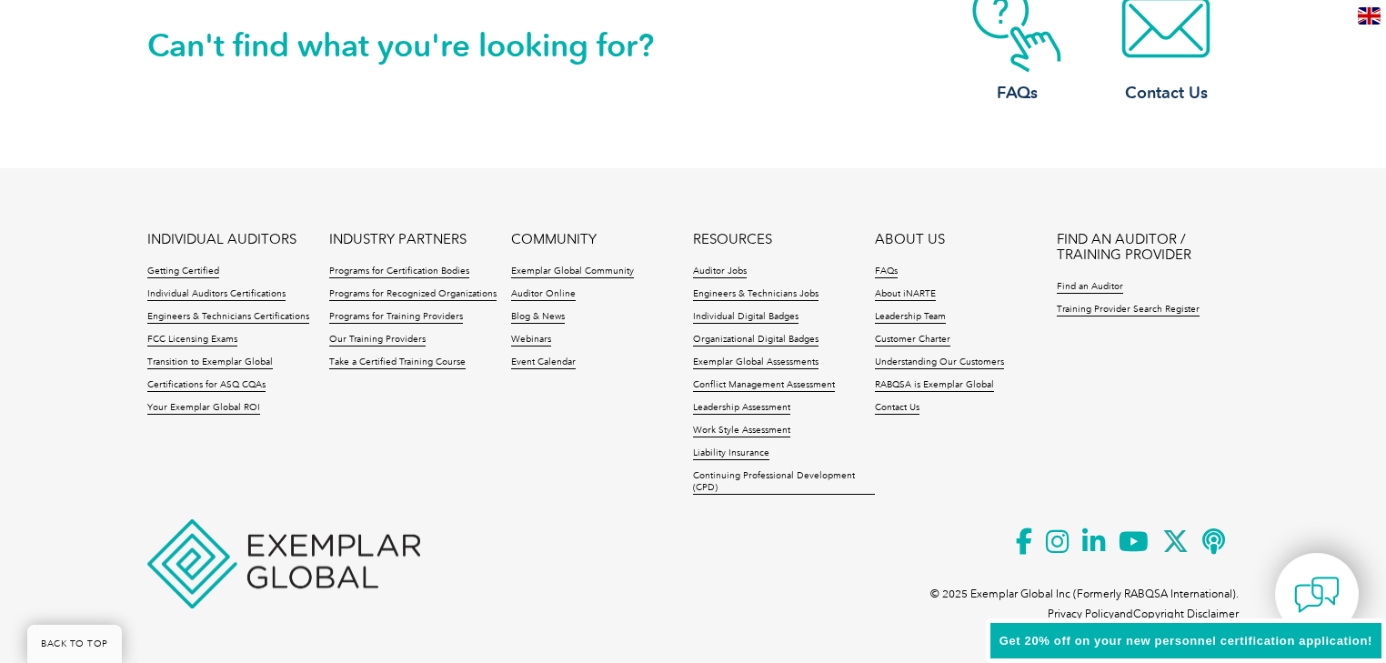
click at [1370, 18] on img at bounding box center [1369, 15] width 23 height 17
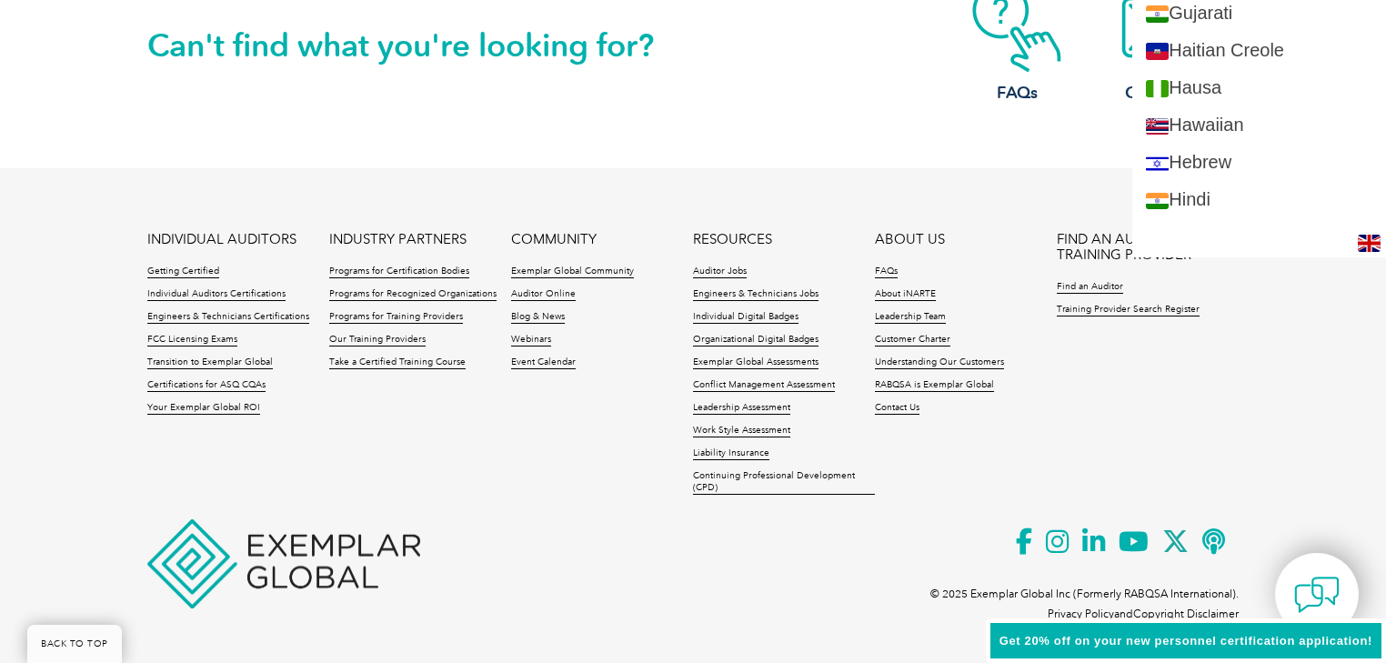
scroll to position [1091, 0]
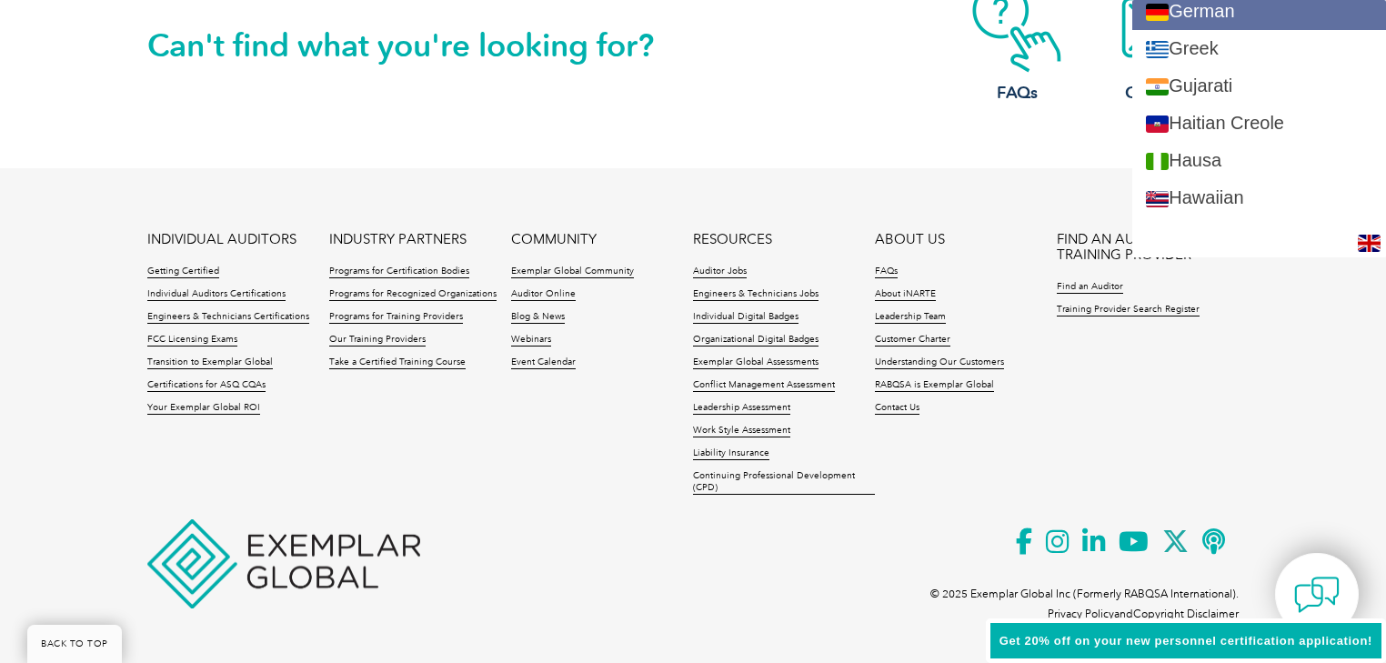
click at [1241, 10] on link "German" at bounding box center [1259, 11] width 254 height 37
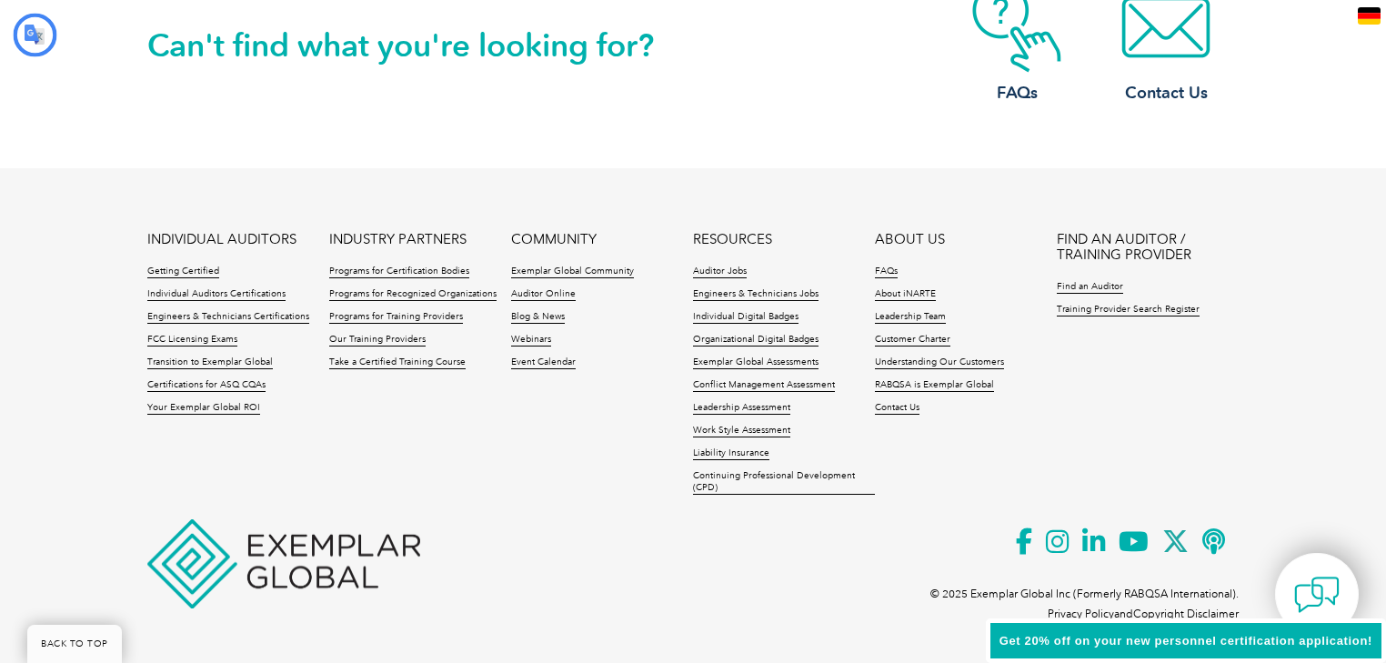
scroll to position [0, 0]
type input "Suchen"
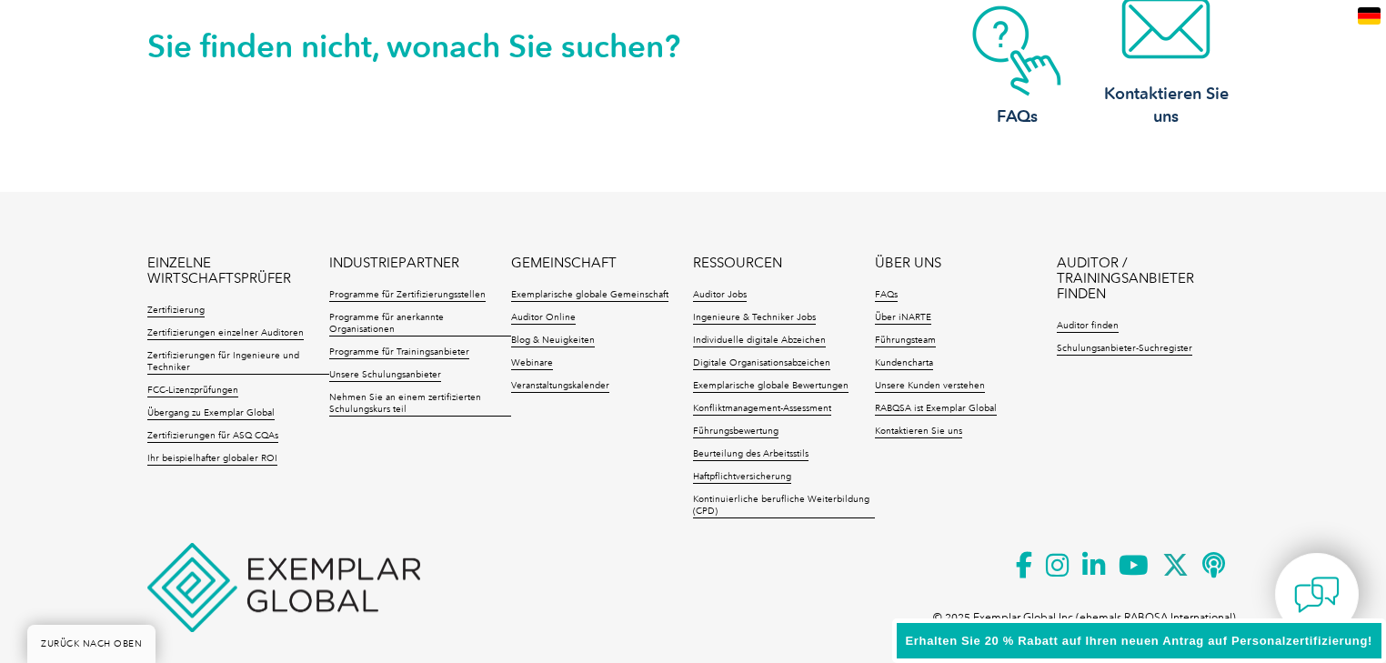
scroll to position [4249, 0]
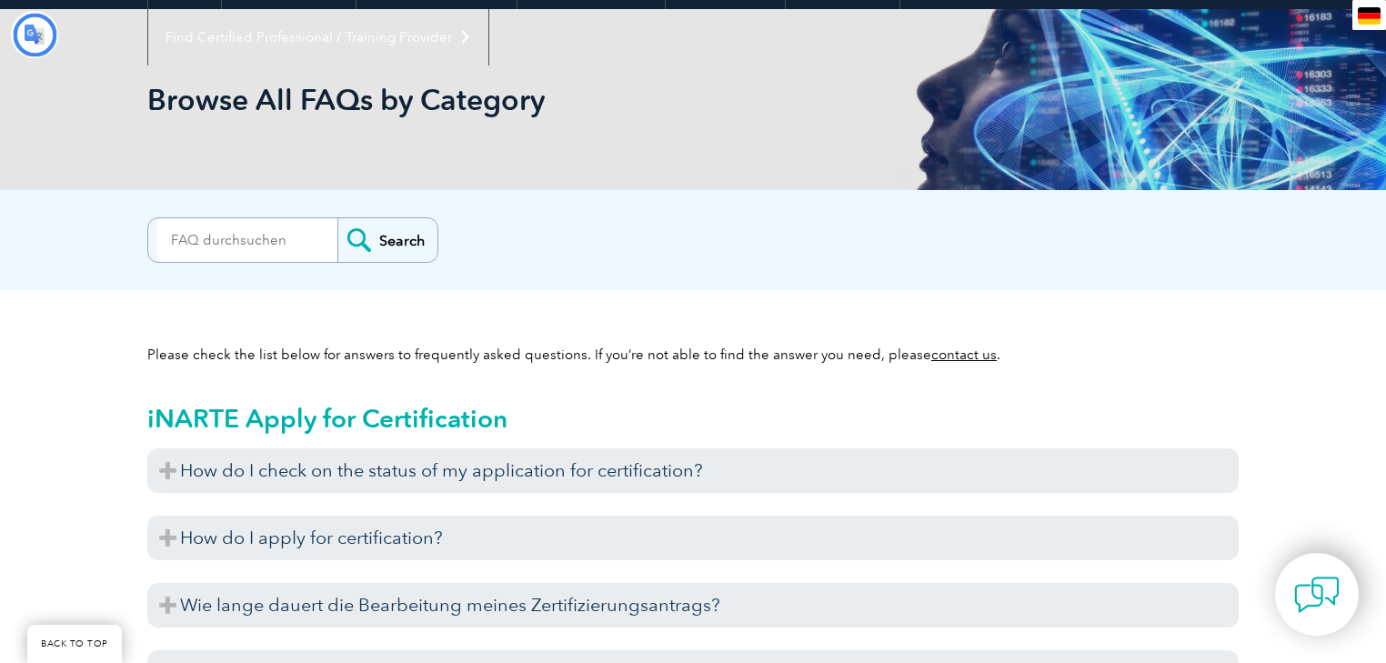
scroll to position [291, 0]
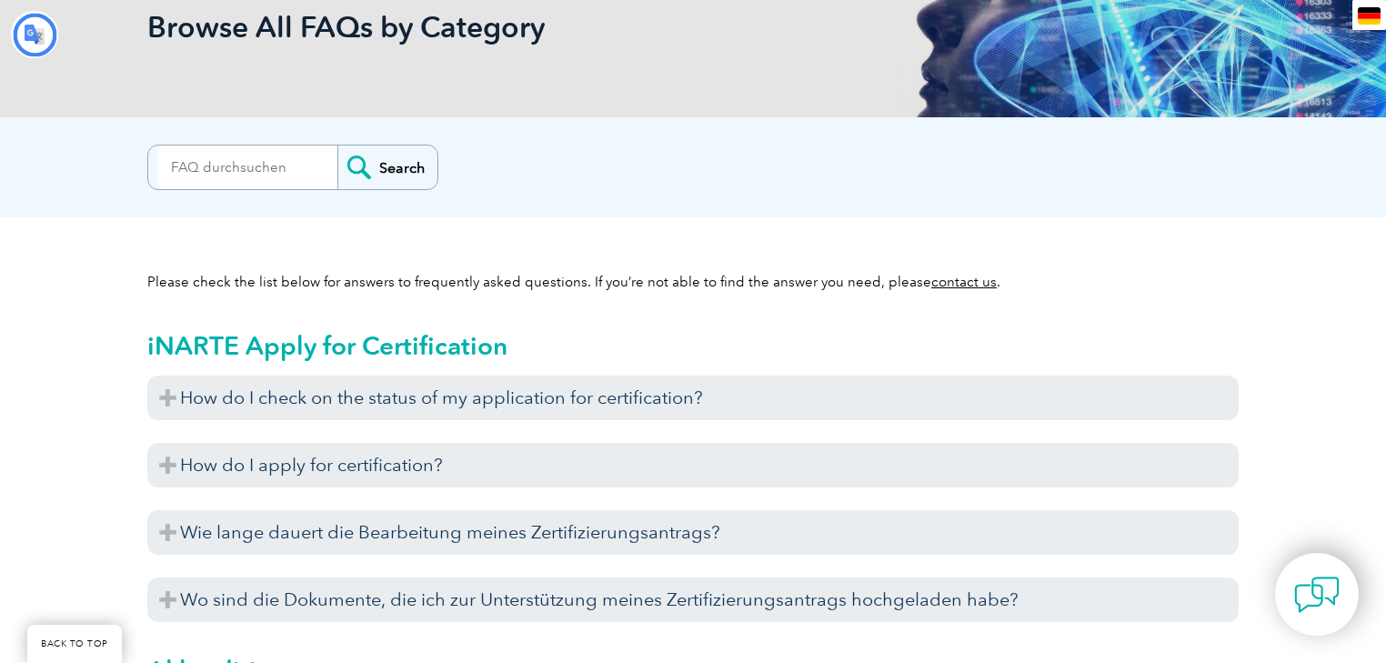
type input "Suchen"
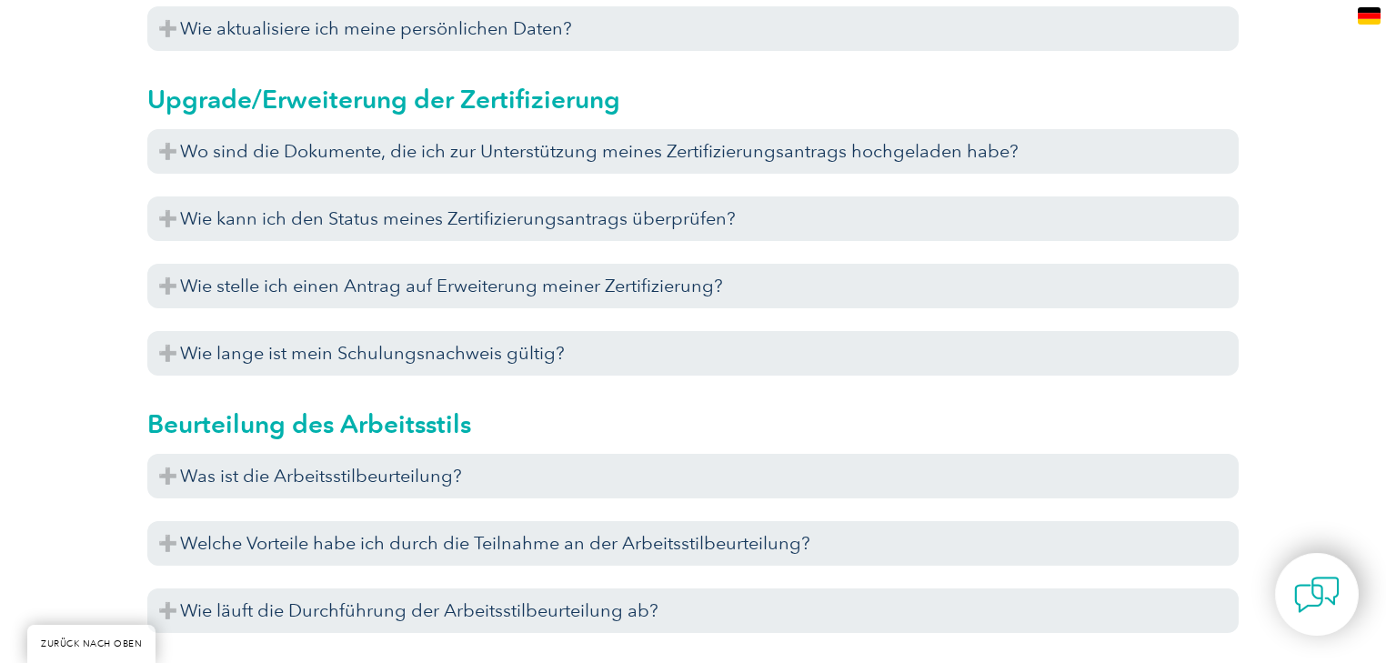
scroll to position [6457, 0]
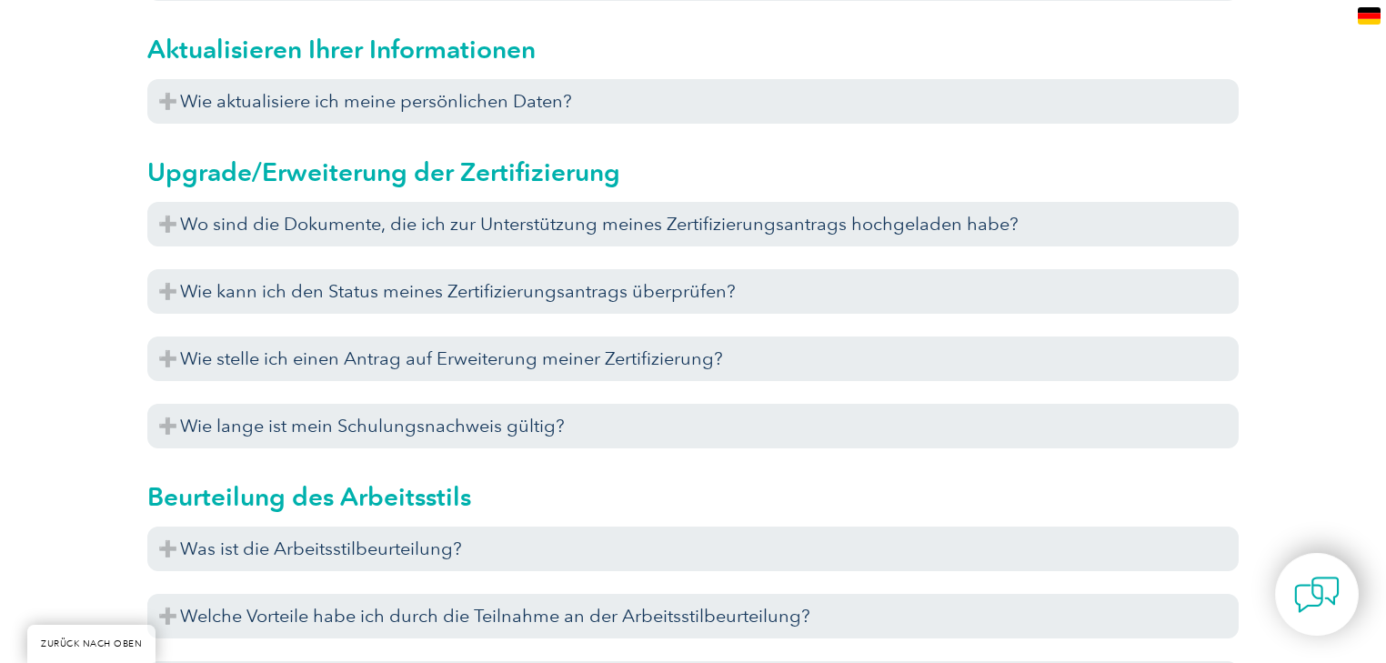
click at [1357, 8] on div "de" at bounding box center [1369, 15] width 34 height 30
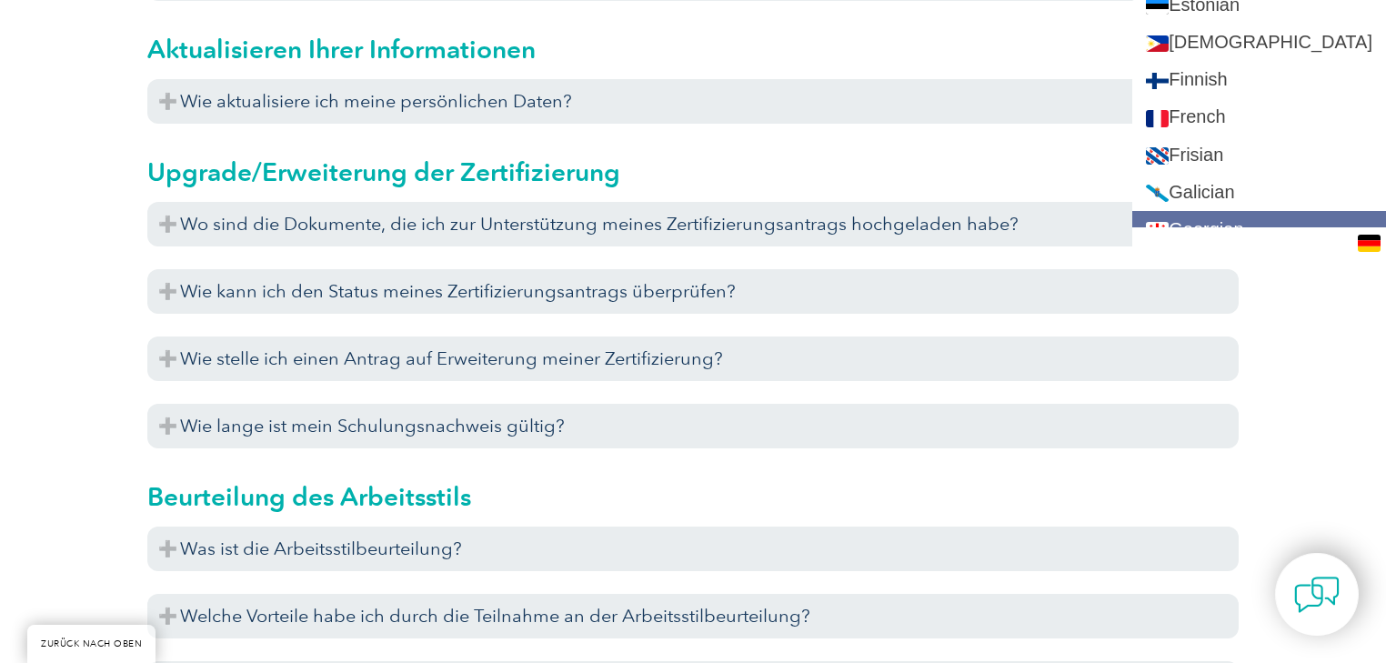
scroll to position [728, 0]
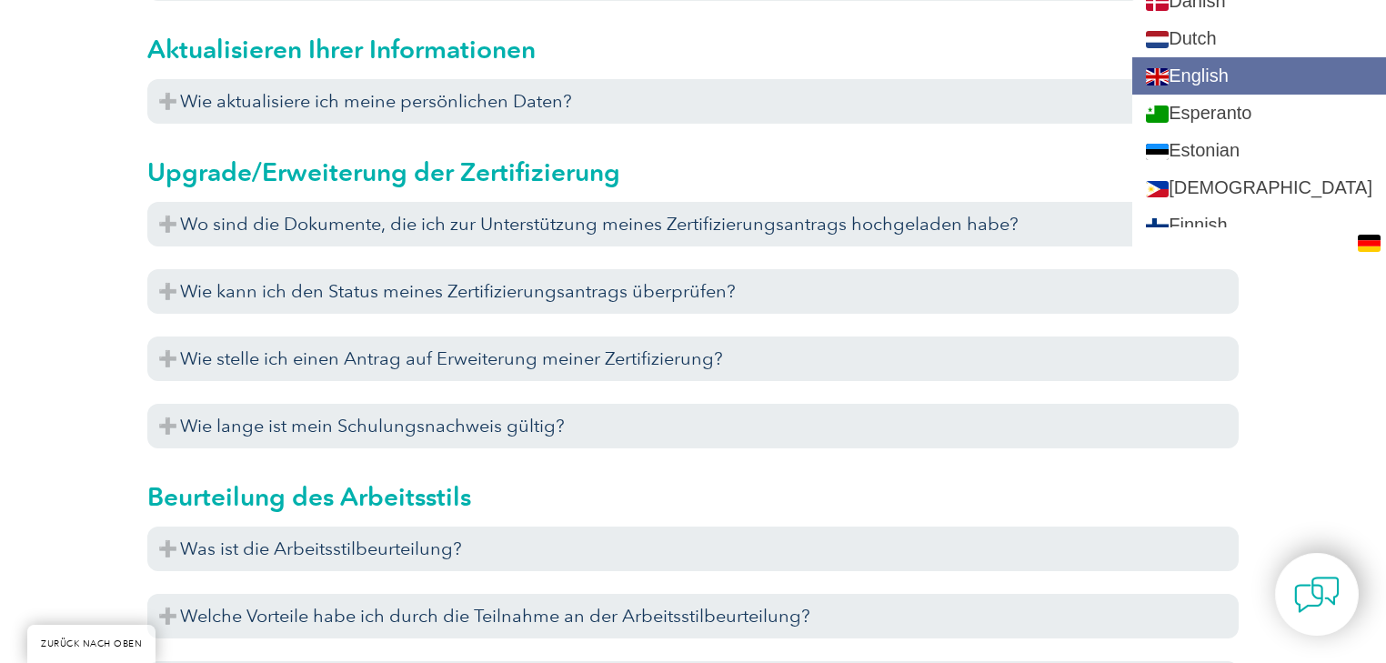
click at [1253, 67] on link "English" at bounding box center [1259, 75] width 254 height 37
type input "Search"
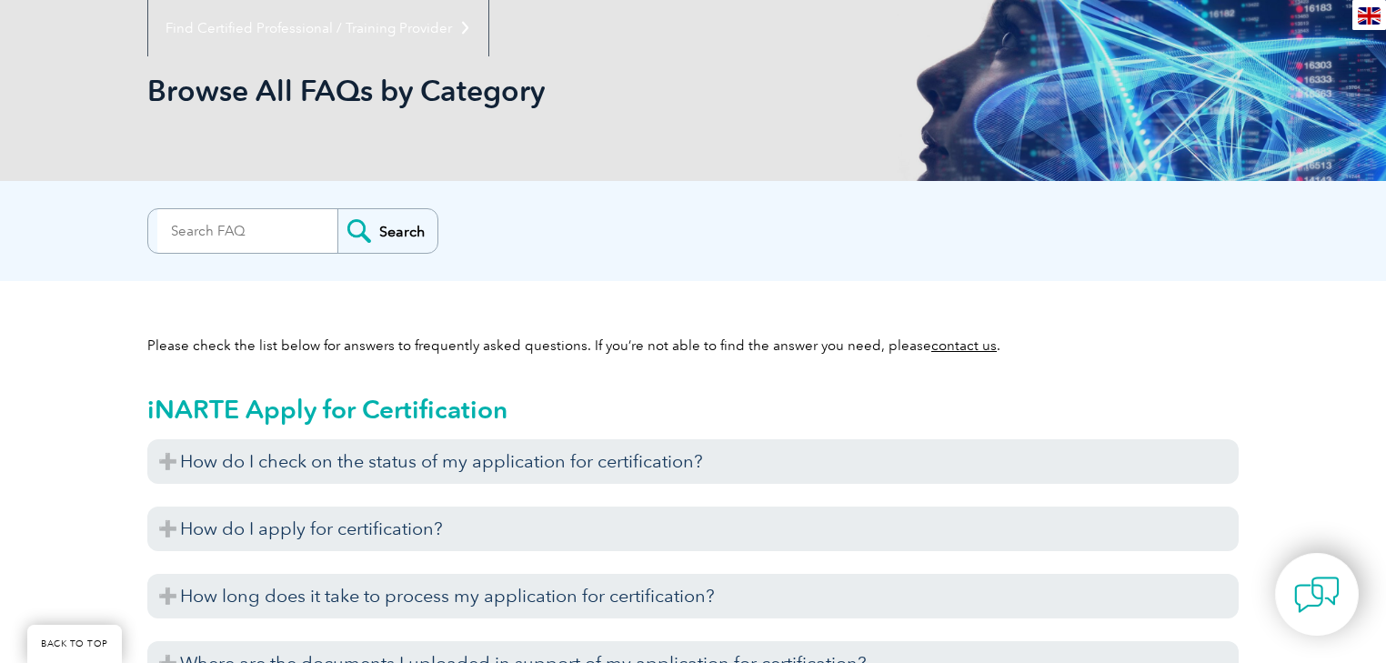
scroll to position [0, 0]
